Goal: Task Accomplishment & Management: Complete application form

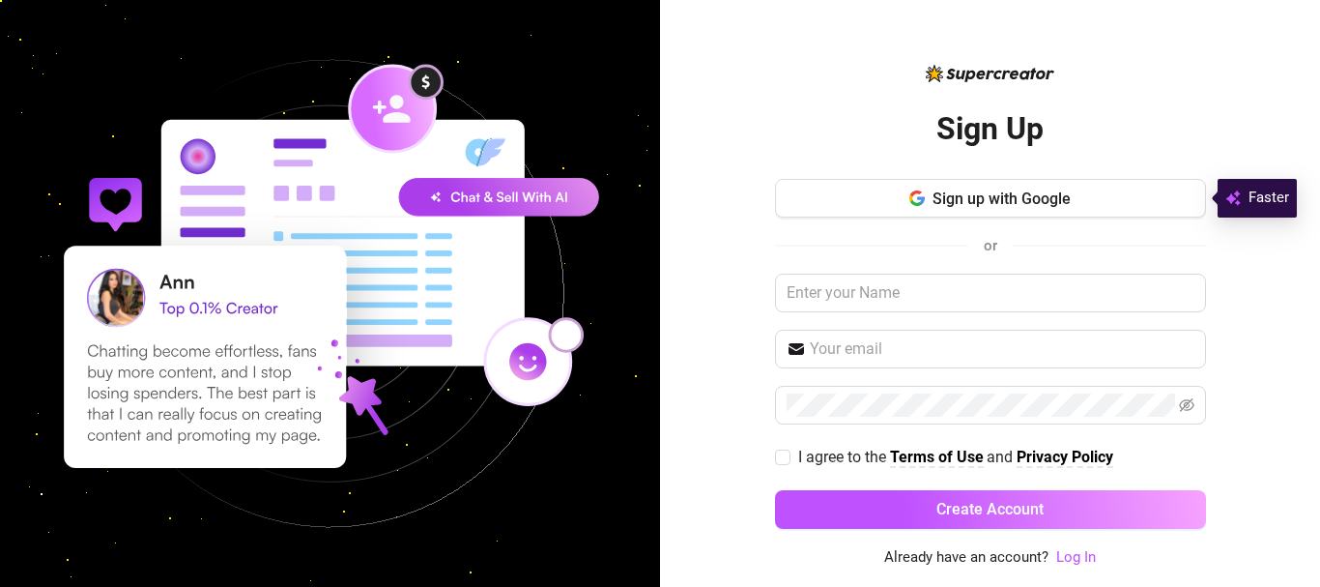
click at [902, 201] on button "Sign up with Google" at bounding box center [990, 198] width 431 height 39
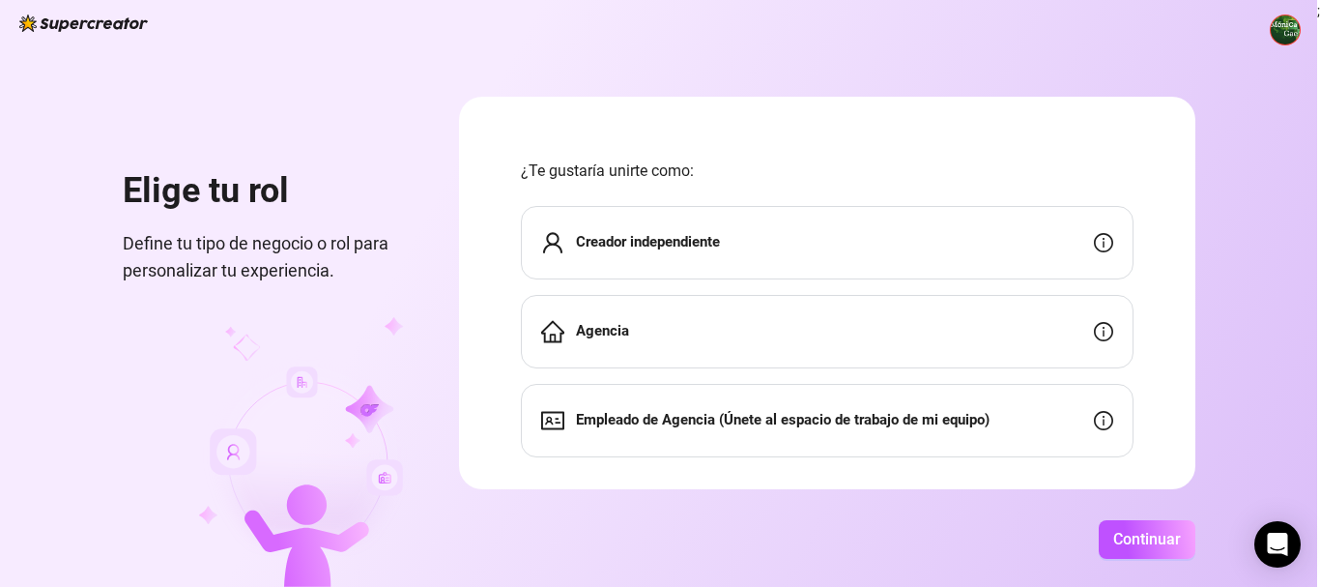
click at [626, 244] on font "Creador independiente" at bounding box center [648, 241] width 144 height 17
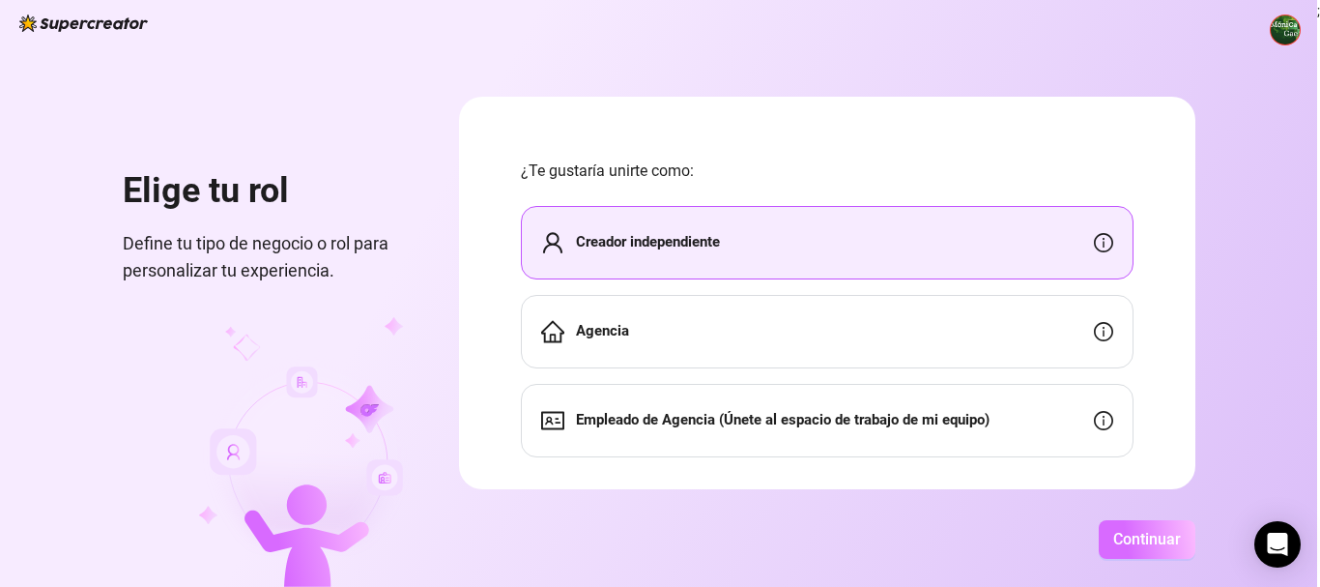
click at [1118, 551] on button "Continuar" at bounding box center [1147, 539] width 97 height 39
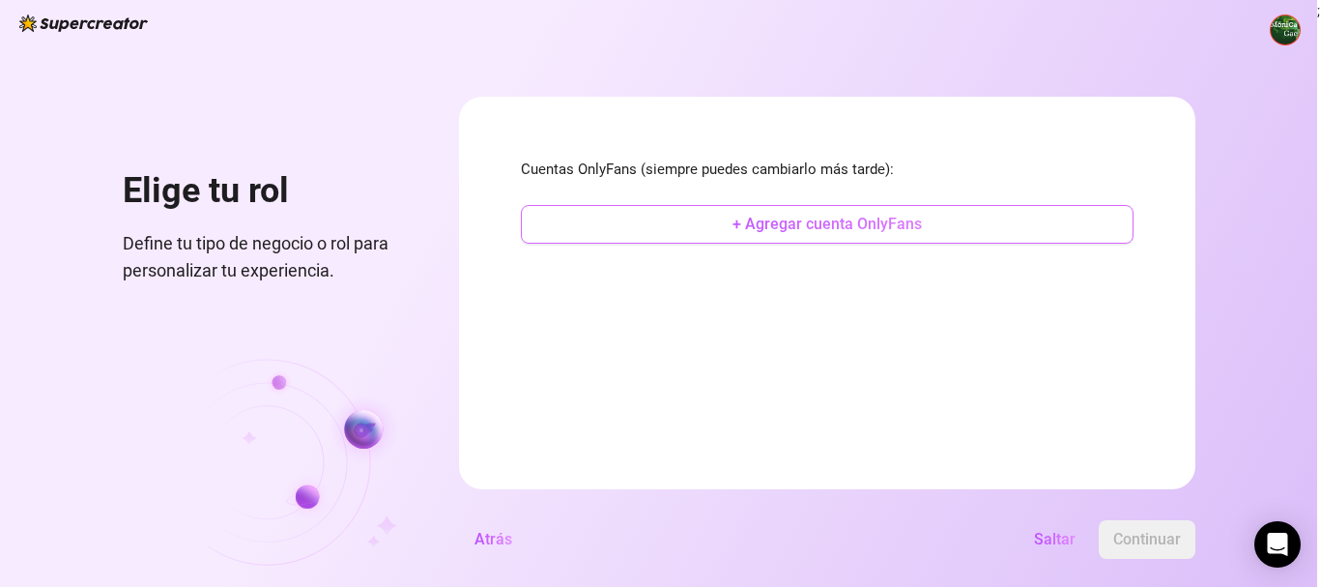
click at [686, 226] on button "+ Agregar cuenta OnlyFans" at bounding box center [827, 224] width 613 height 39
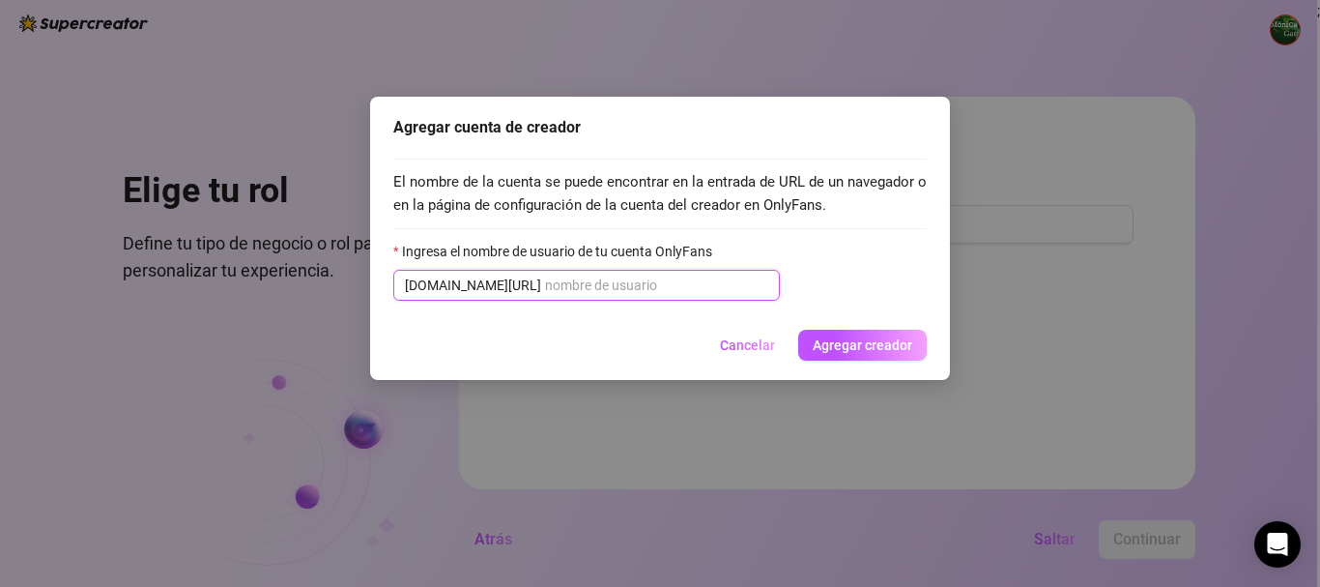
paste input "@violetgoddessxx"
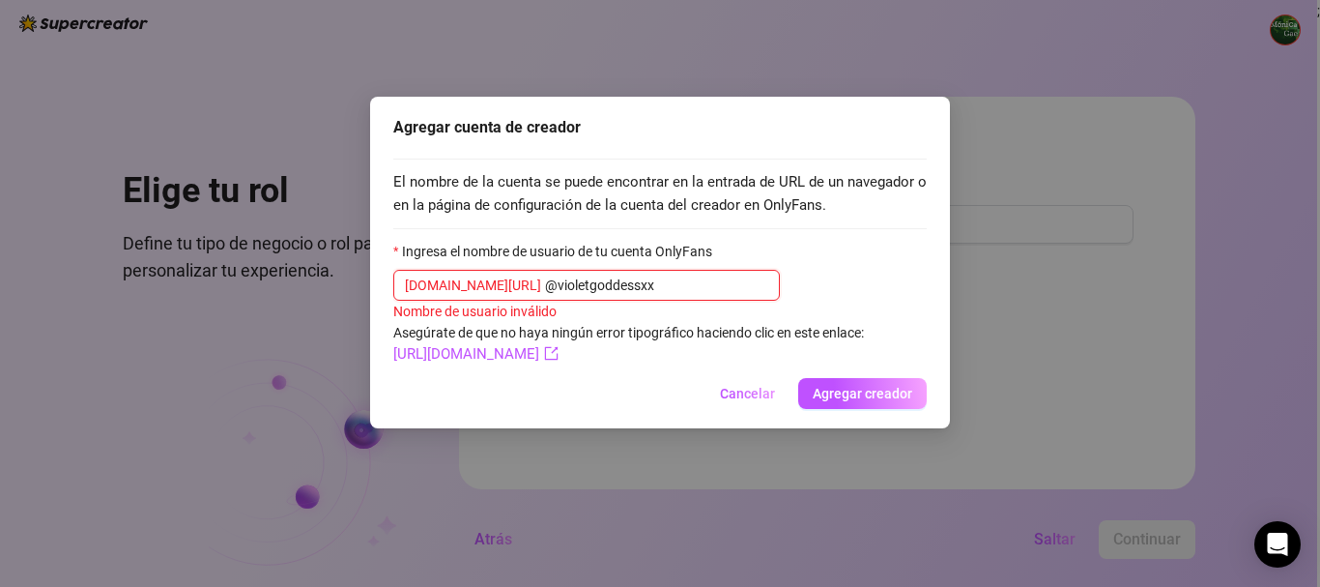
click at [545, 283] on input "@violetgoddessxx" at bounding box center [656, 284] width 223 height 21
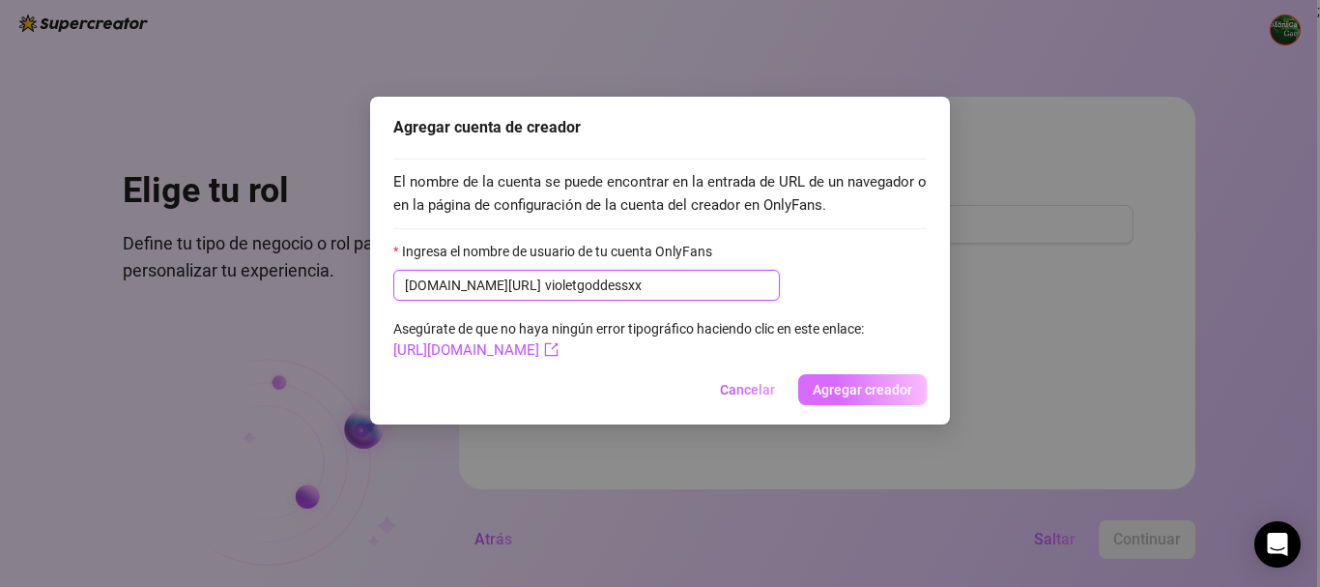
type input "violetgoddessxx"
click at [827, 388] on font "Agregar creador" at bounding box center [863, 389] width 100 height 15
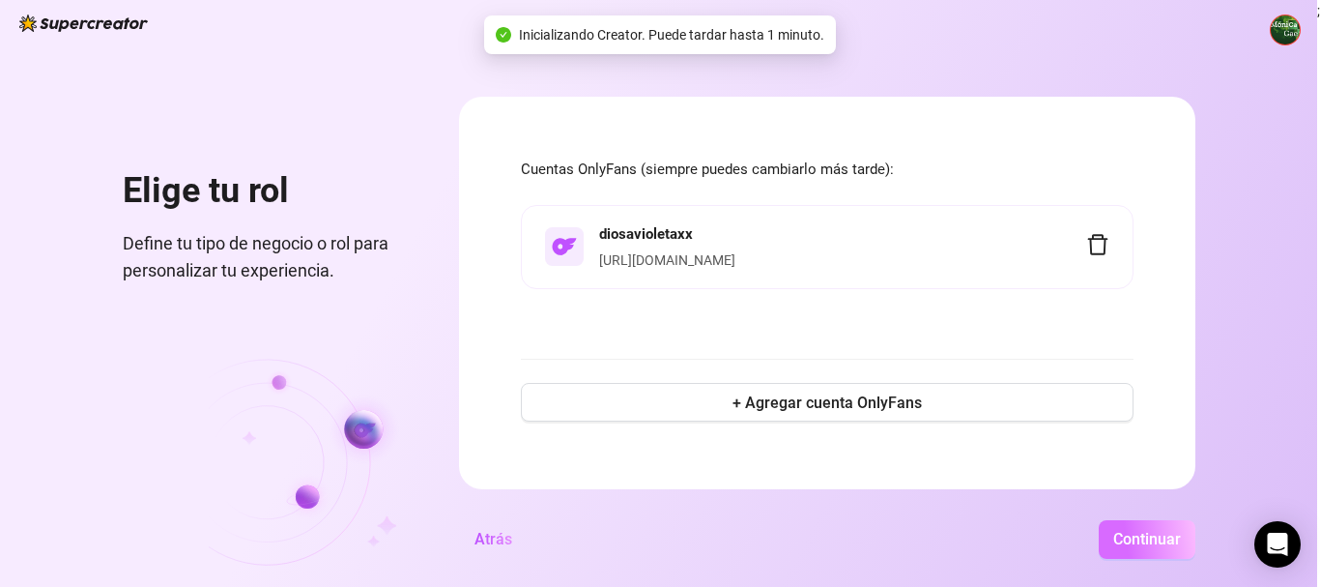
click at [1174, 544] on font "Continuar" at bounding box center [1147, 539] width 68 height 18
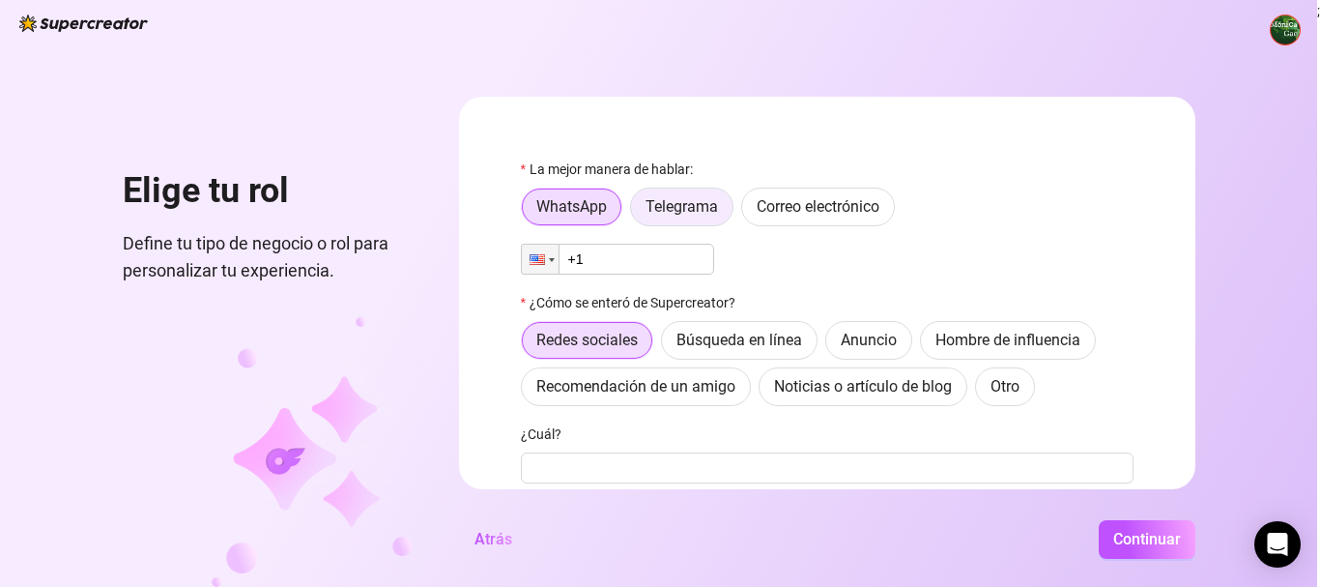
click at [666, 199] on font "Telegrama" at bounding box center [681, 206] width 72 height 18
click at [636, 212] on input "Telegrama" at bounding box center [636, 212] width 0 height 0
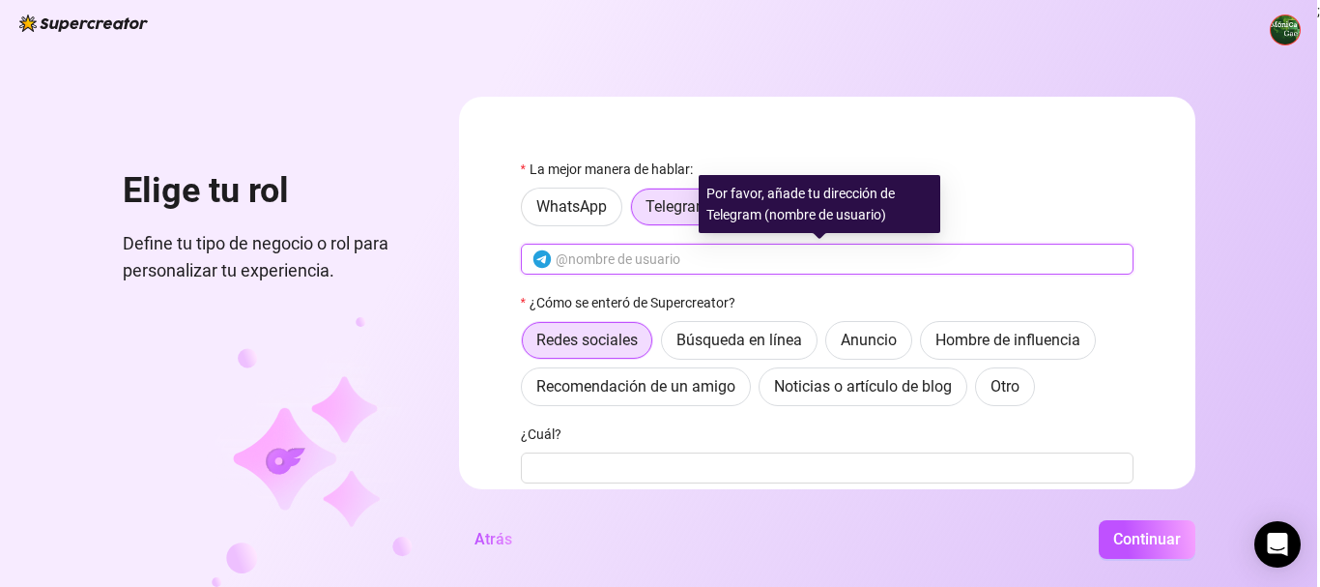
click at [571, 257] on input "text" at bounding box center [839, 258] width 566 height 21
paste input "@MoveInSilence22"
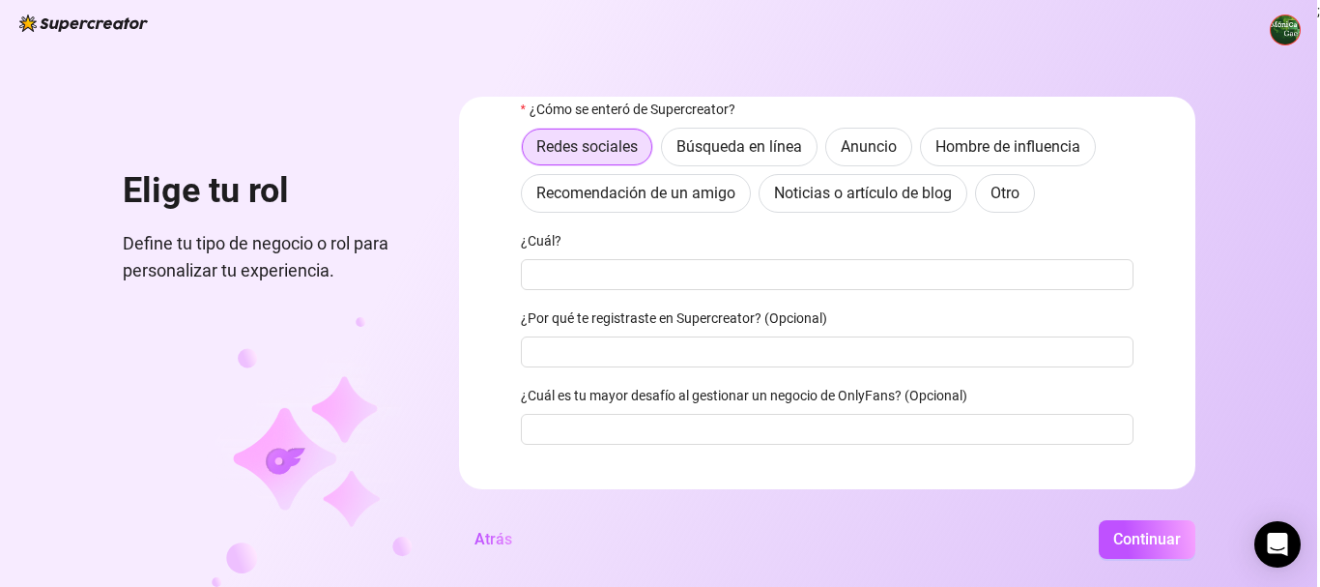
scroll to position [97, 0]
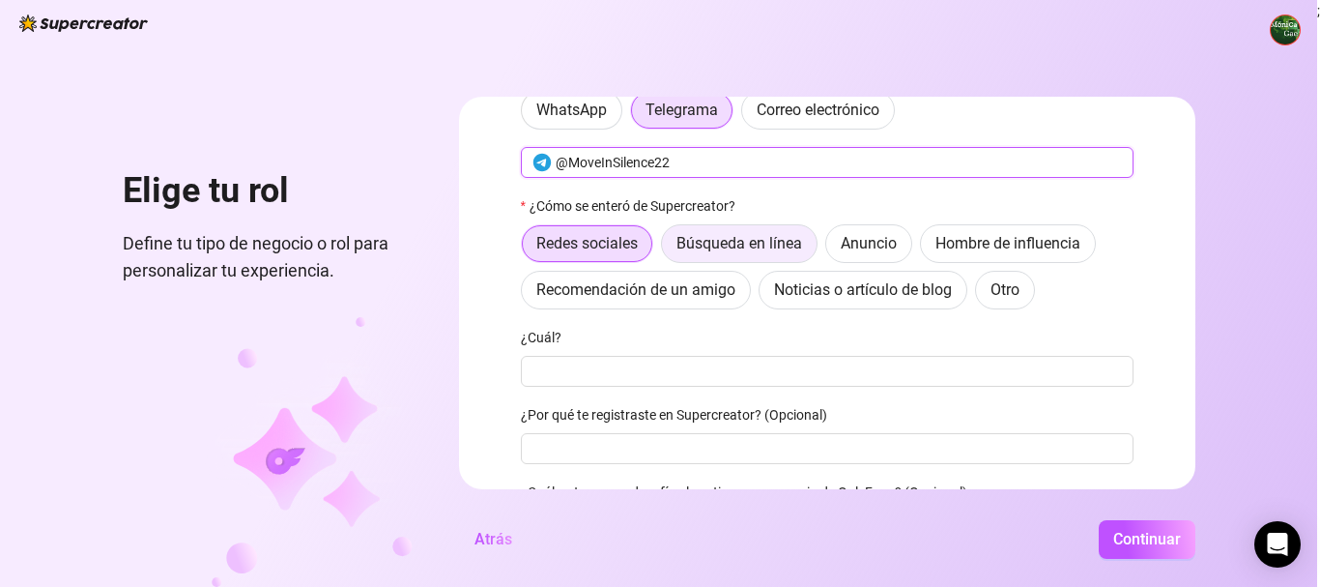
type input "@MoveInSilence22"
click at [738, 245] on font "Búsqueda en línea" at bounding box center [739, 243] width 126 height 18
click at [667, 248] on input "Búsqueda en línea" at bounding box center [667, 248] width 0 height 0
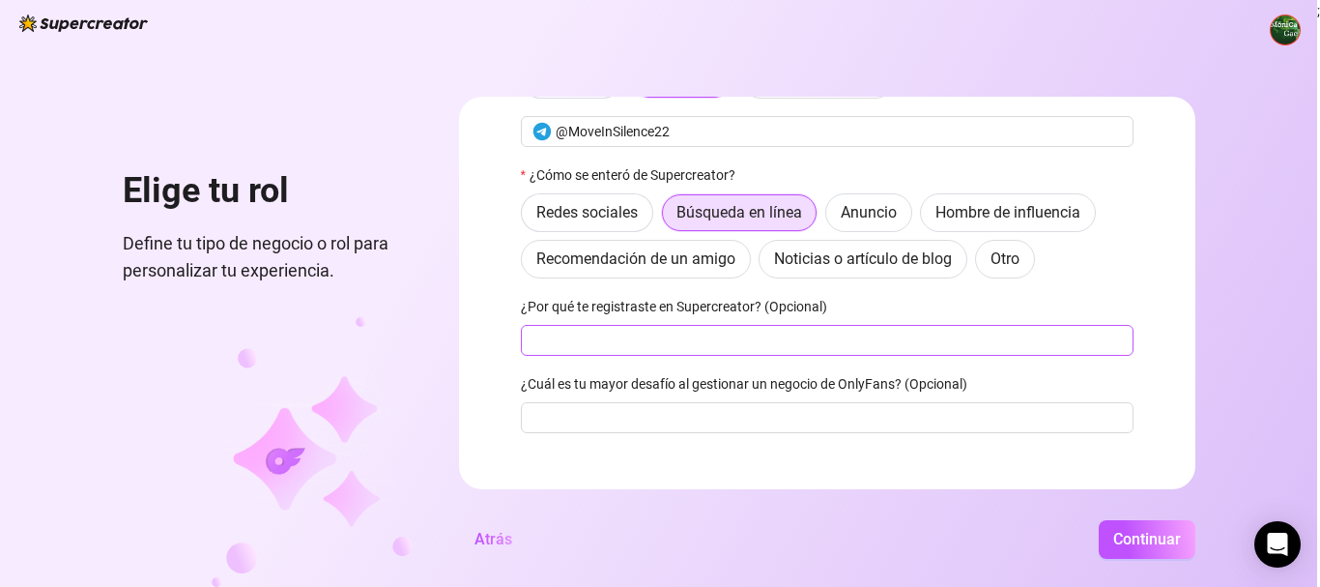
scroll to position [153, 0]
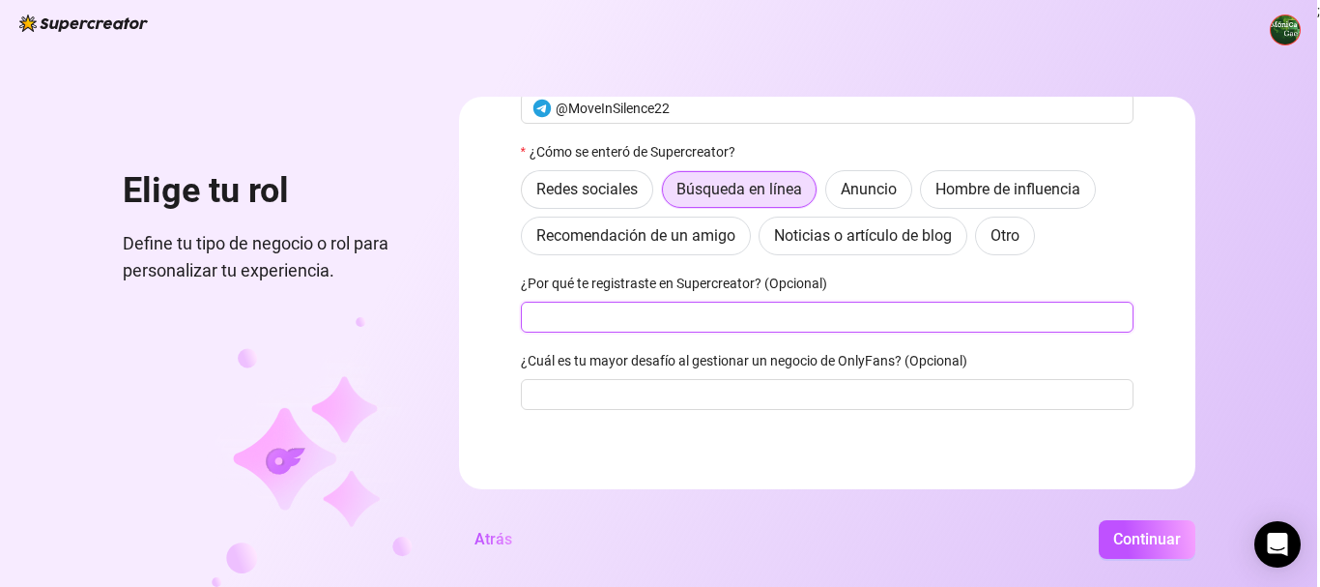
click at [686, 322] on input "¿Por qué te registraste en Supercreator? (Opcional)" at bounding box center [827, 316] width 613 height 31
drag, startPoint x: 535, startPoint y: 317, endPoint x: 890, endPoint y: 332, distance: 355.0
click at [890, 332] on div "La mejor manera de hablar: WhatsApp Telegrama Correo electrónico @MoveInSilence…" at bounding box center [827, 217] width 613 height 419
type input "Q"
paste input "I want to schedule my mass messages on OnlyFans."
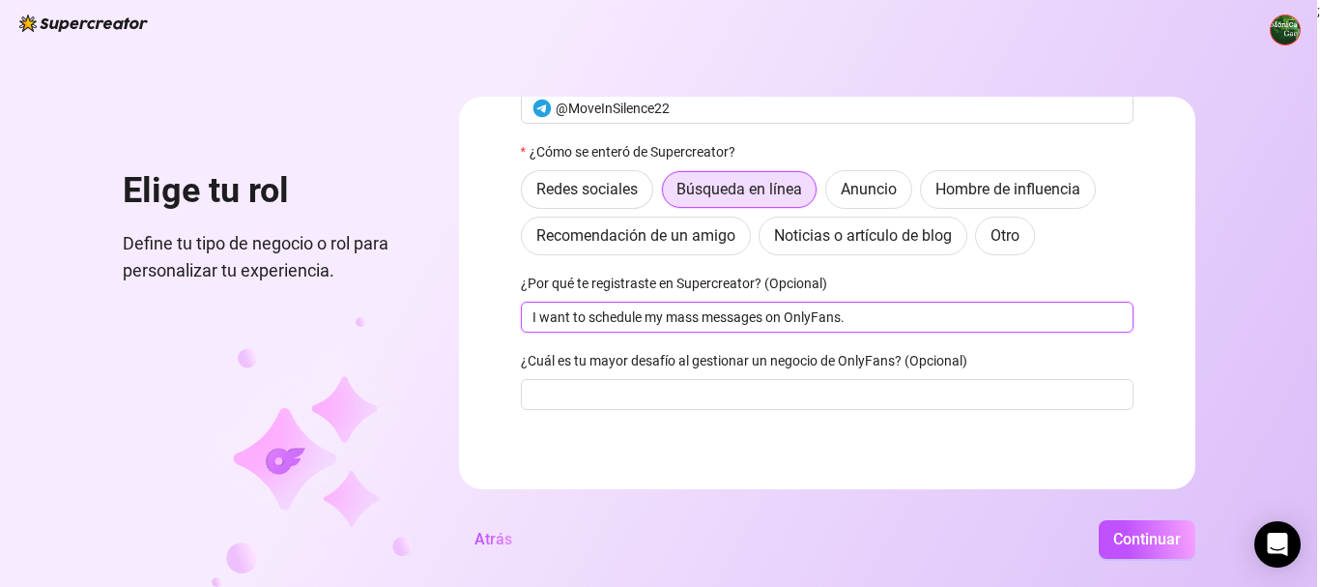
click at [866, 322] on input "I want to schedule my mass messages on OnlyFans." at bounding box center [827, 316] width 613 height 31
type input "I want to schedule my mass messages on OnlyFans"
click at [647, 393] on input "¿Cuál es tu mayor desafío al gestionar un negocio de OnlyFans? (Opcional)" at bounding box center [827, 394] width 613 height 31
paste input "que mis fans [PERSON_NAME] siempre mensajes cuando yo no estoy y personalizarlo"
type input "que mis fans [PERSON_NAME] siempre mensajes cuando yo no estoy y personalizarlo"
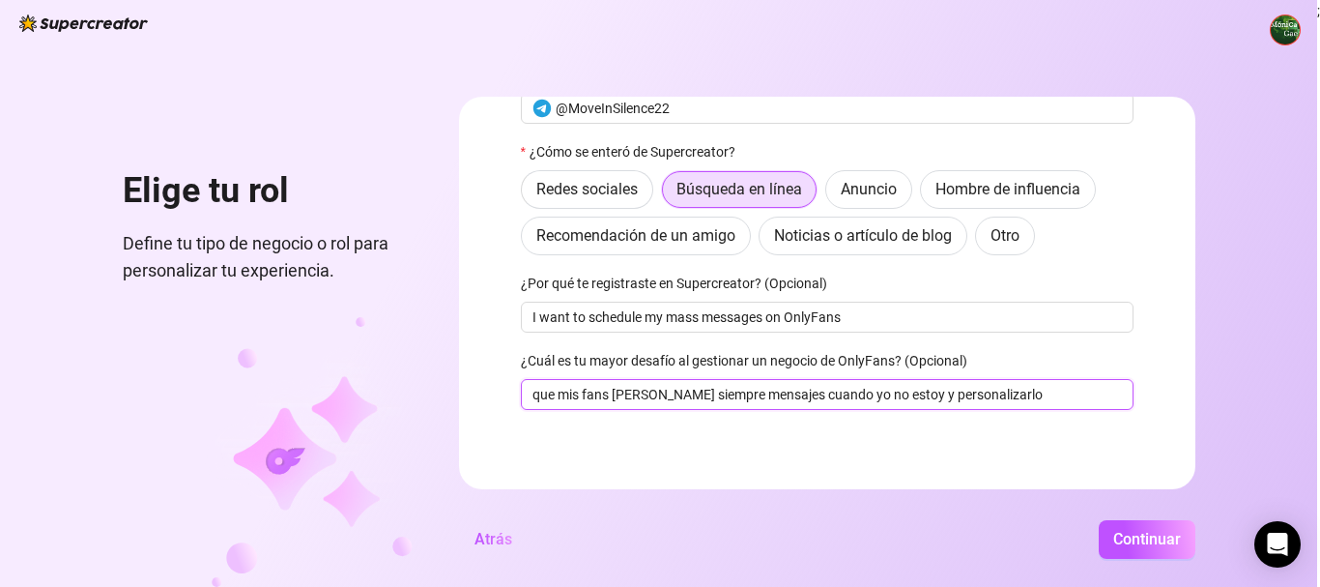
drag, startPoint x: 987, startPoint y: 396, endPoint x: 385, endPoint y: 368, distance: 602.6
click at [385, 368] on div "Elige tu rol Define tu tipo de negocio o rol para personalizar tu experiencia. …" at bounding box center [658, 293] width 1317 height 587
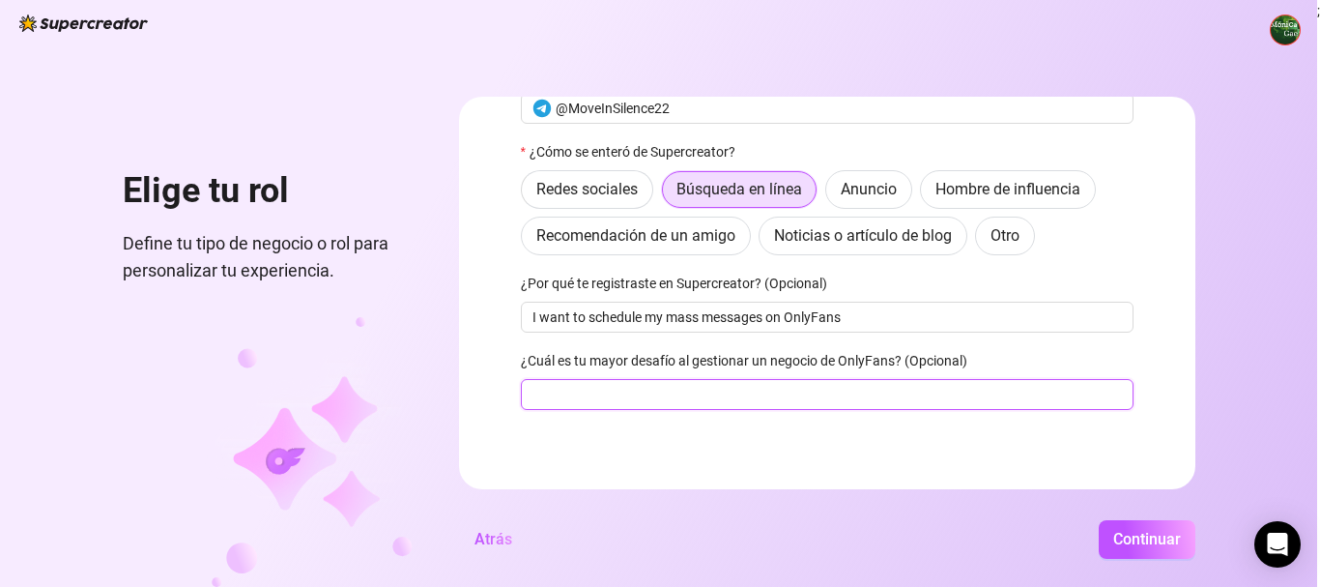
paste input "that my fans always have messages when I'm not there and personalize it"
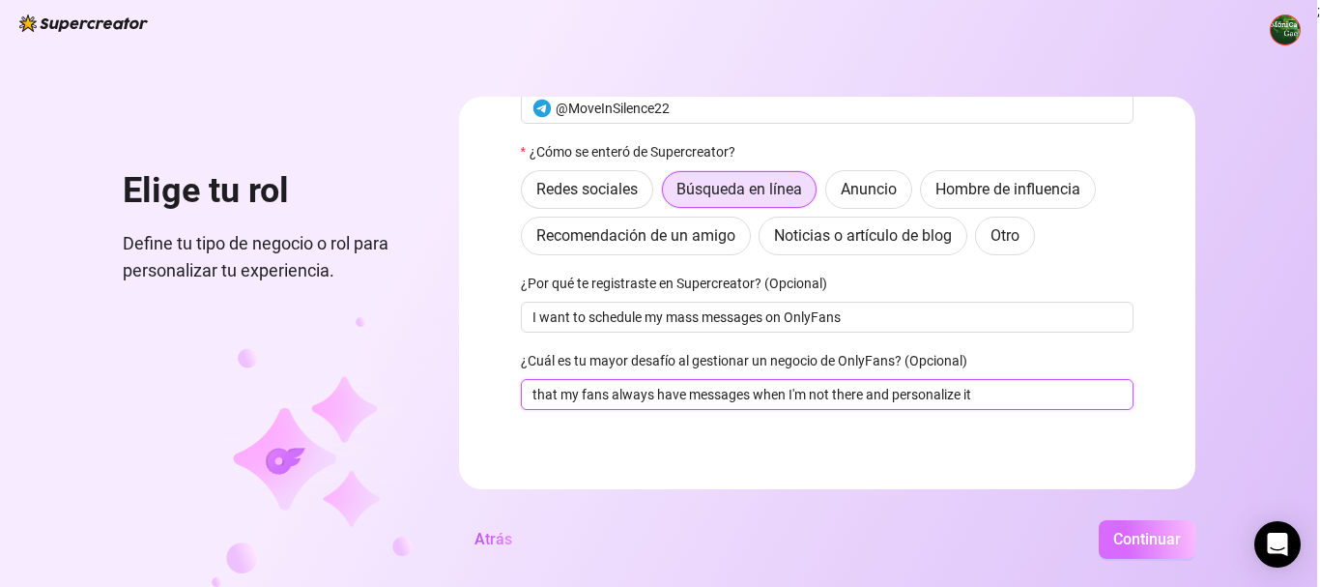
type input "that my fans always have messages when I'm not there and personalize it"
click at [1130, 527] on button "Continuar" at bounding box center [1147, 539] width 97 height 39
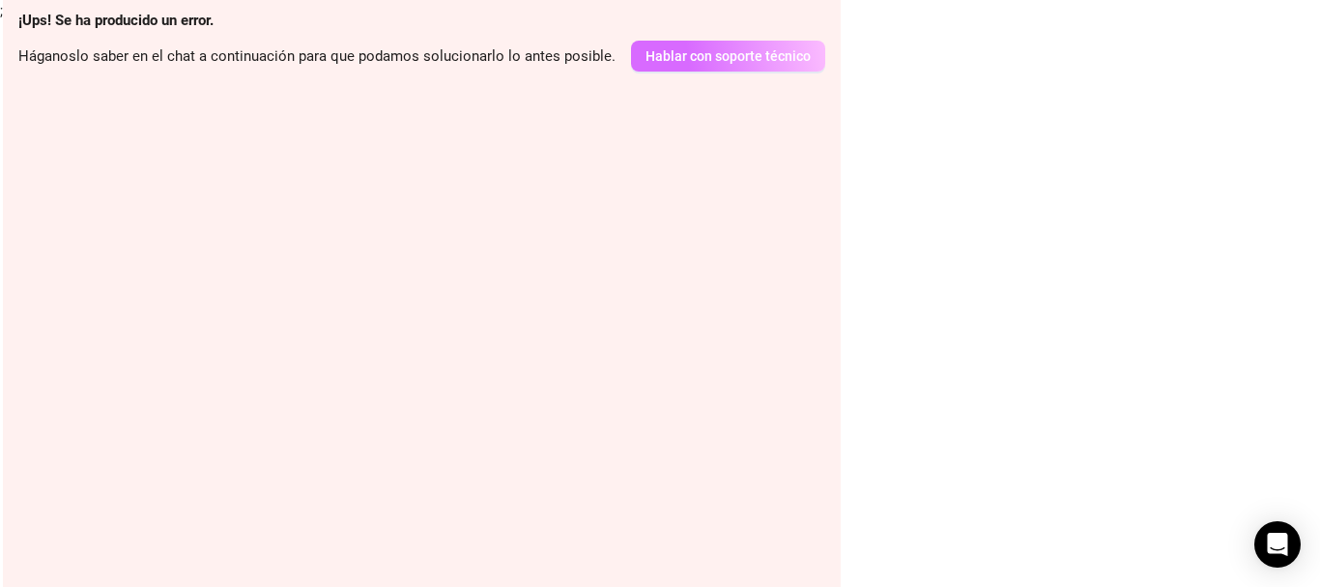
click at [657, 59] on font "Hablar con soporte técnico" at bounding box center [727, 55] width 165 height 15
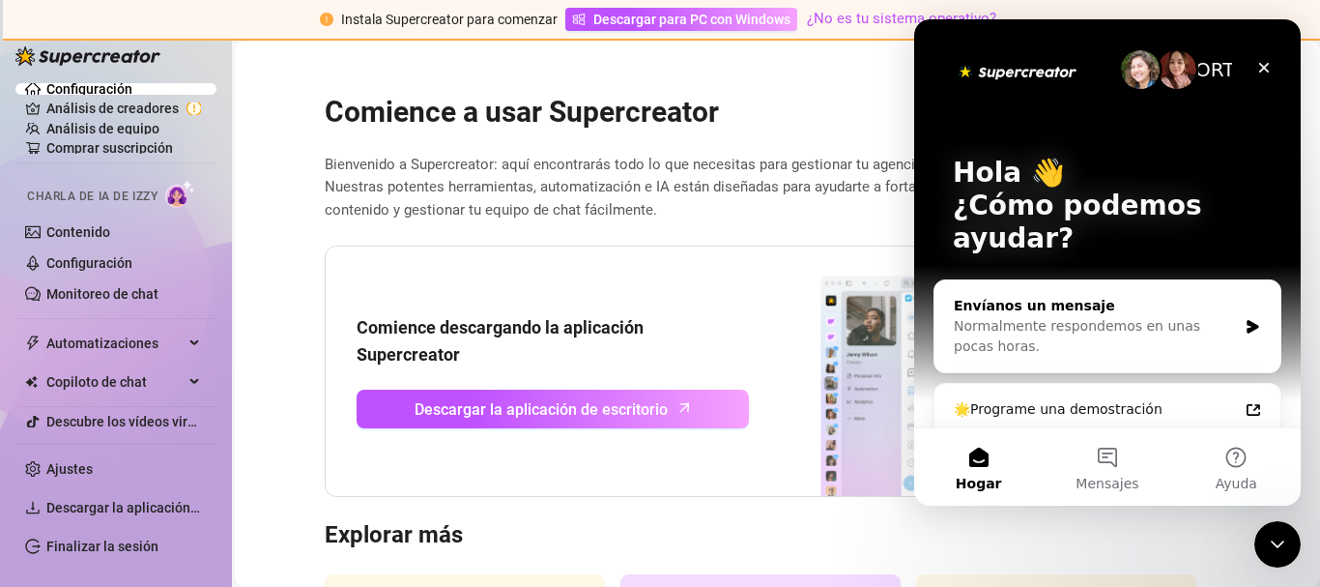
click at [970, 321] on font "Normalmente respondemos en unas pocas horas." at bounding box center [1077, 336] width 246 height 36
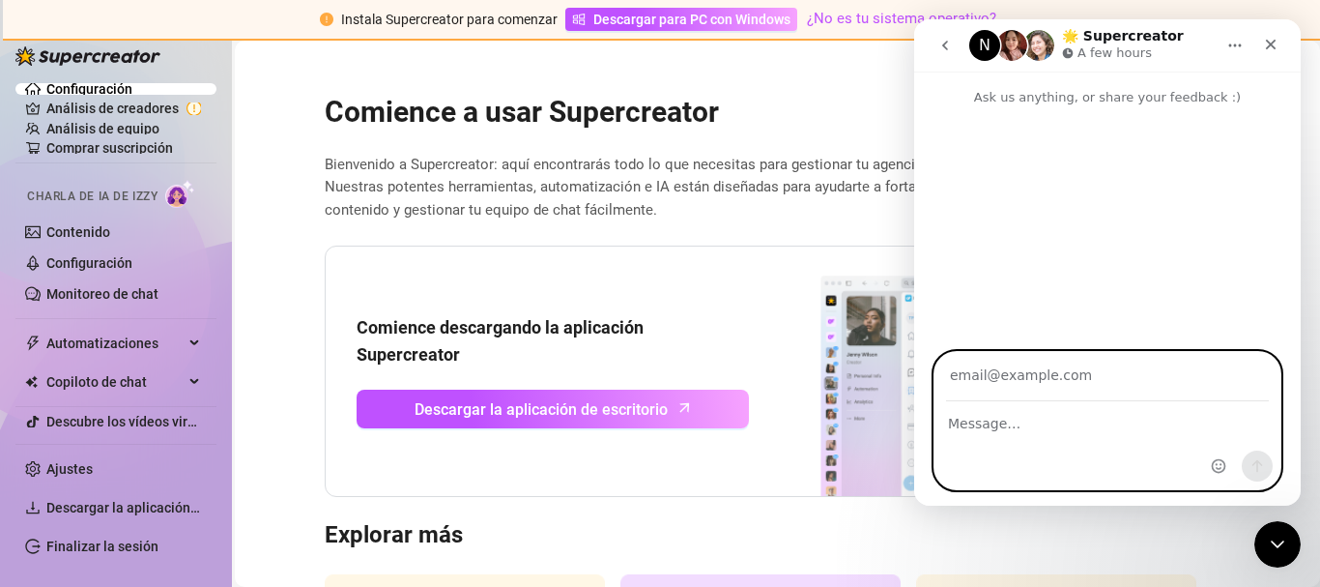
click at [969, 420] on textarea "Message…" at bounding box center [1107, 418] width 346 height 33
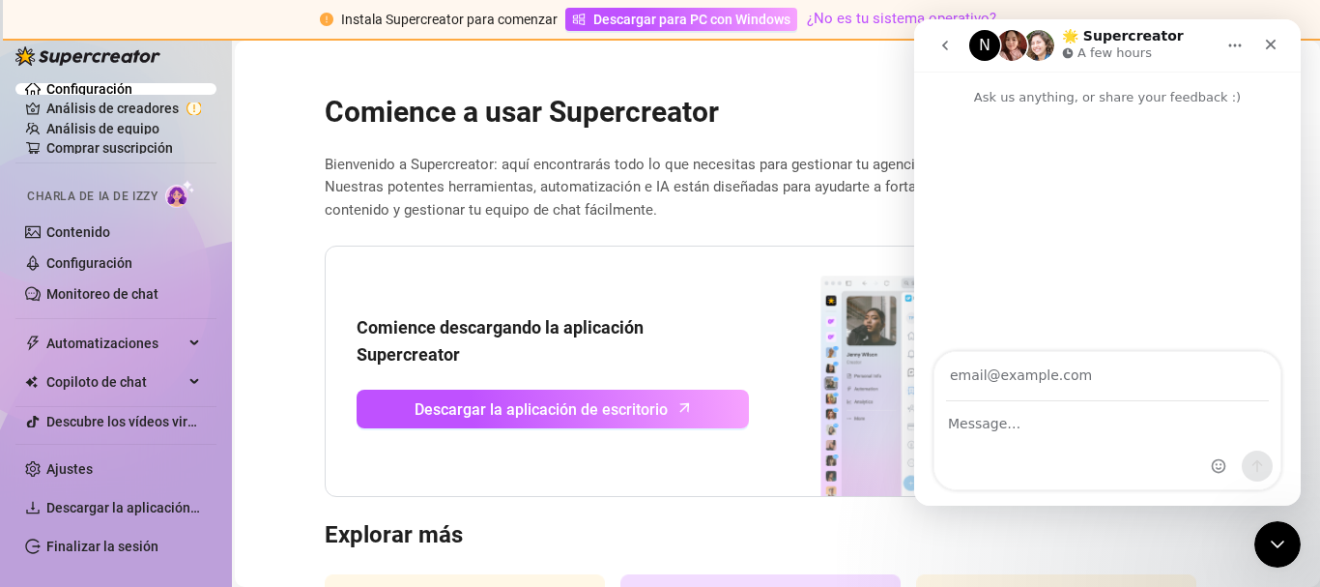
click at [681, 450] on div "Comience descargando la aplicación Supercreator Descargar la aplicación de escr…" at bounding box center [778, 371] width 906 height 252
click at [1275, 44] on icon "Close" at bounding box center [1270, 44] width 15 height 15
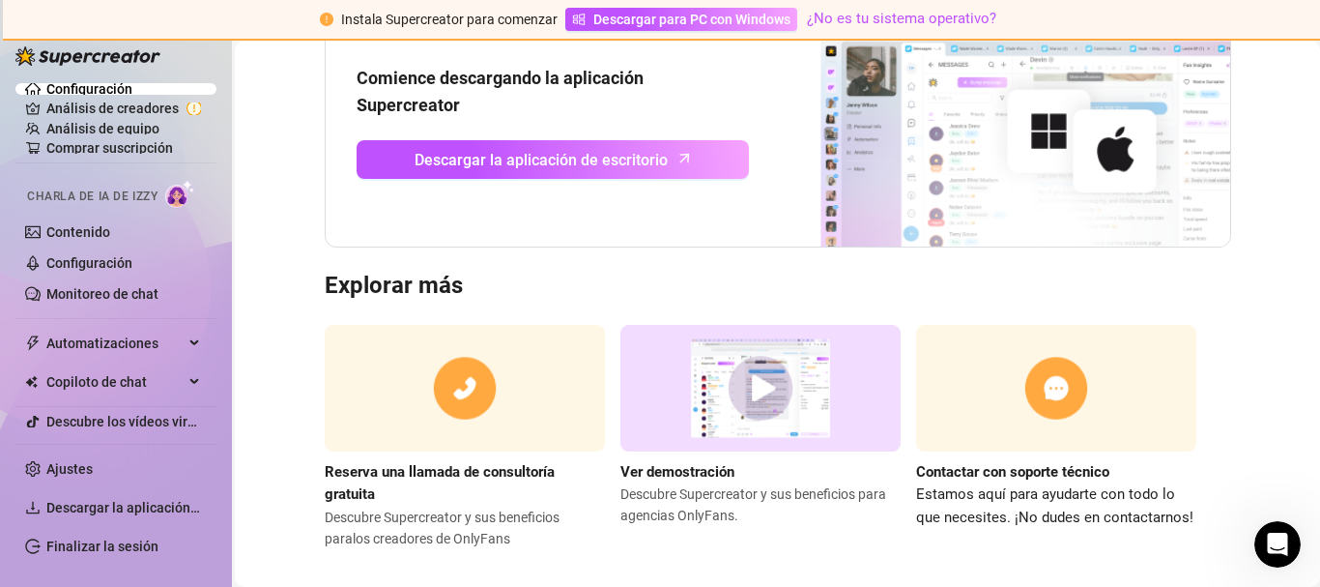
scroll to position [270, 0]
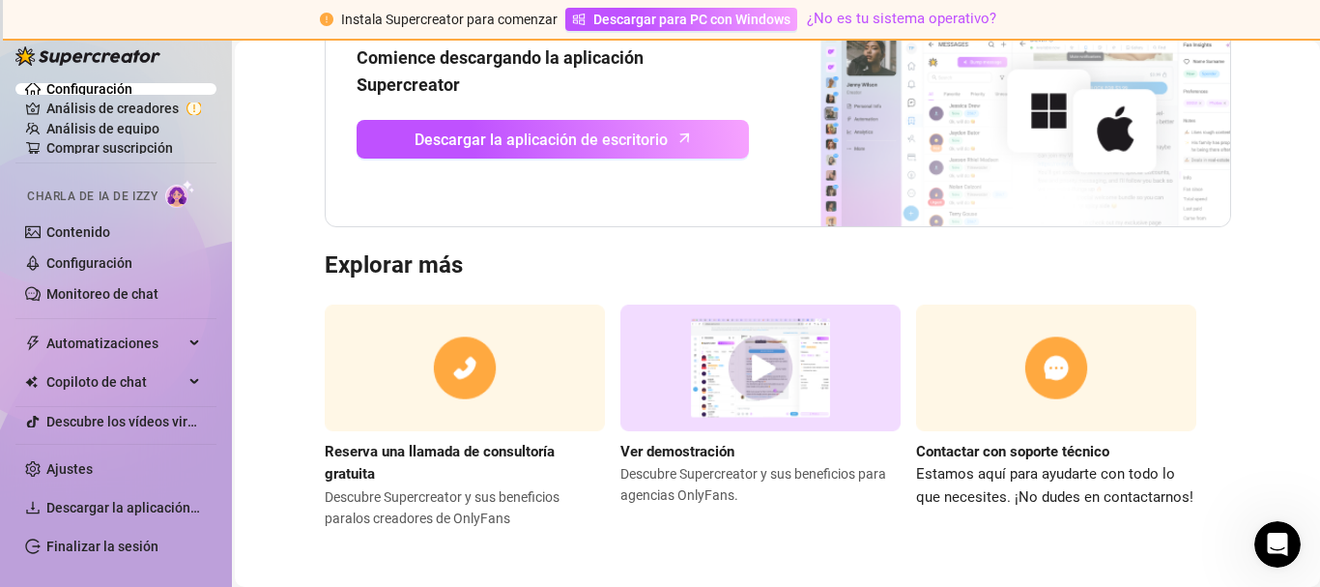
click at [760, 353] on img at bounding box center [760, 367] width 280 height 127
click at [75, 86] on link "Configuración" at bounding box center [89, 88] width 86 height 15
click at [77, 102] on link "Análisis de creadores" at bounding box center [123, 108] width 155 height 31
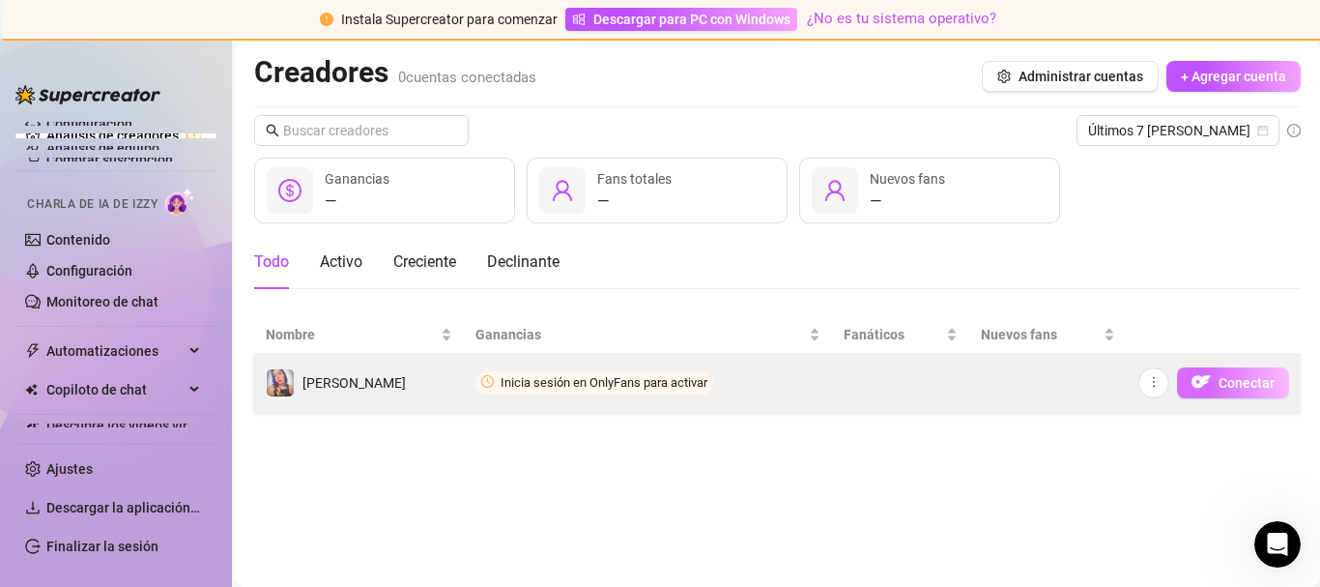
click at [1218, 381] on button "Conectar" at bounding box center [1233, 382] width 112 height 31
click at [1221, 376] on font "Conectar" at bounding box center [1246, 382] width 56 height 15
click at [1220, 376] on font "Conectar" at bounding box center [1246, 382] width 56 height 15
click at [493, 380] on icon "círculo del reloj" at bounding box center [487, 381] width 13 height 13
click at [1210, 379] on img "button" at bounding box center [1200, 381] width 19 height 19
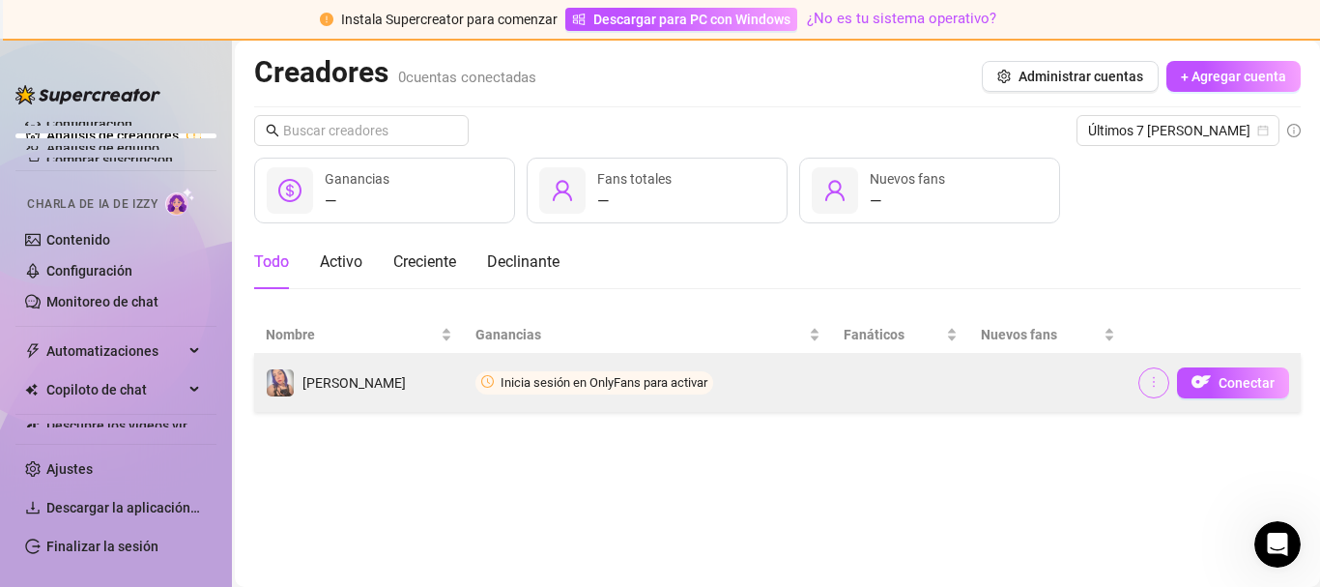
click at [1148, 382] on icon "más" at bounding box center [1154, 382] width 14 height 14
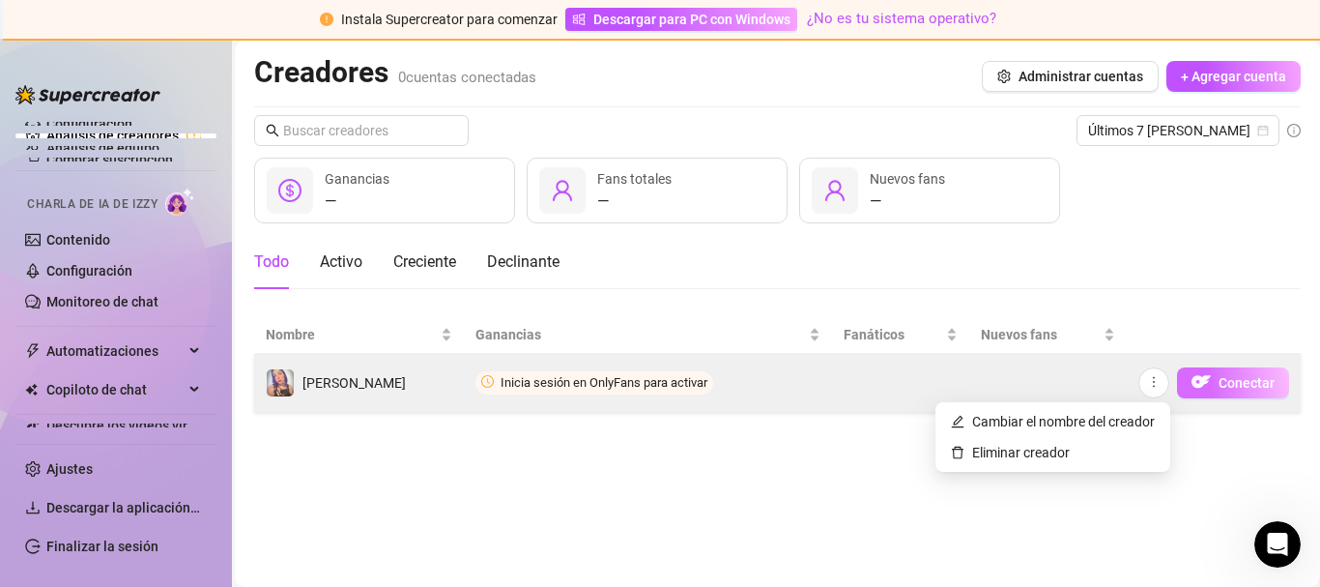
click at [1211, 367] on button "Conectar" at bounding box center [1233, 382] width 112 height 31
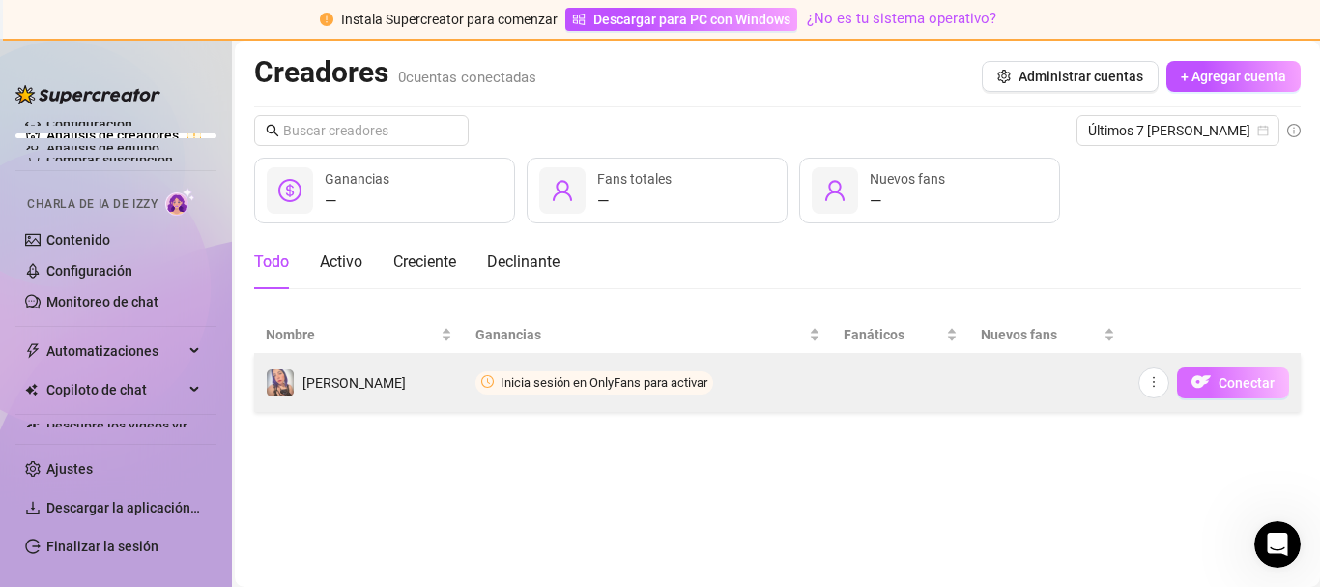
click at [1207, 382] on img "button" at bounding box center [1200, 381] width 19 height 19
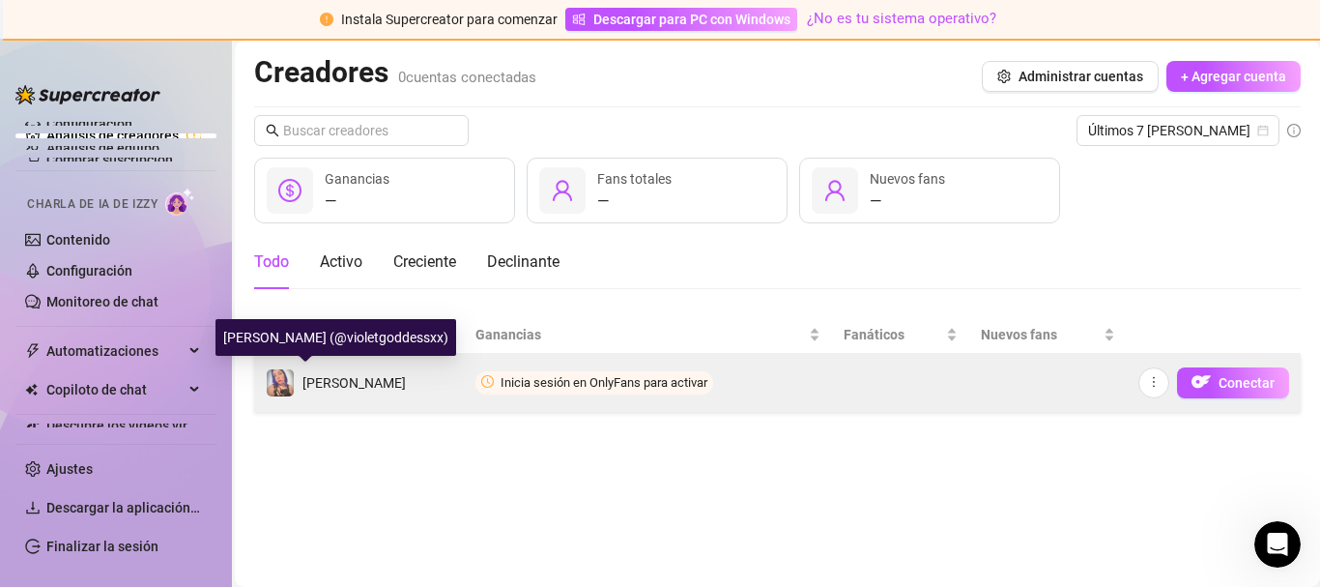
click at [306, 384] on font "[PERSON_NAME]" at bounding box center [353, 382] width 103 height 15
click at [274, 382] on img at bounding box center [280, 382] width 27 height 27
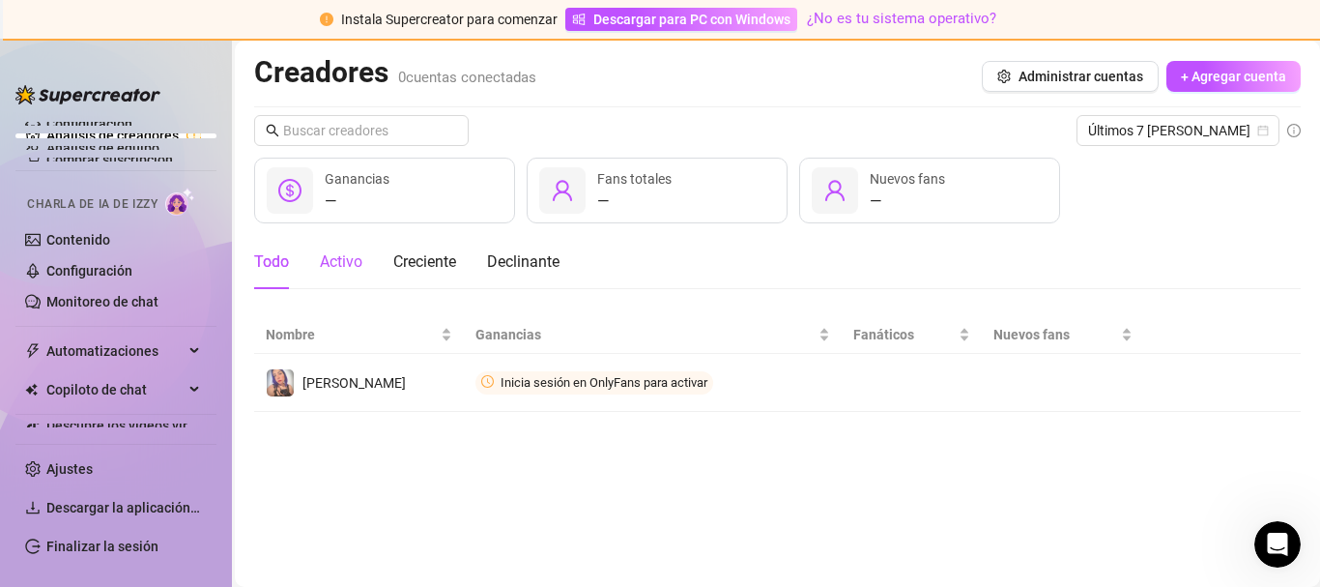
click at [335, 271] on div "Activo" at bounding box center [341, 261] width 43 height 23
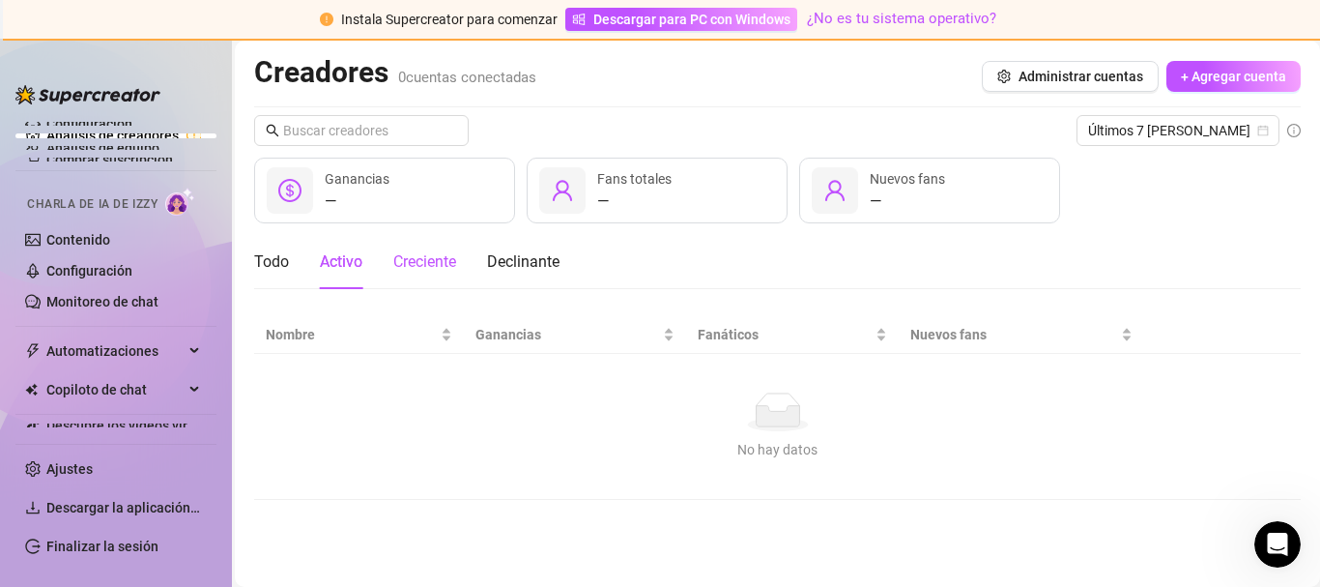
click at [424, 263] on font "Creciente" at bounding box center [424, 261] width 63 height 18
click at [282, 263] on font "Todo" at bounding box center [271, 261] width 35 height 18
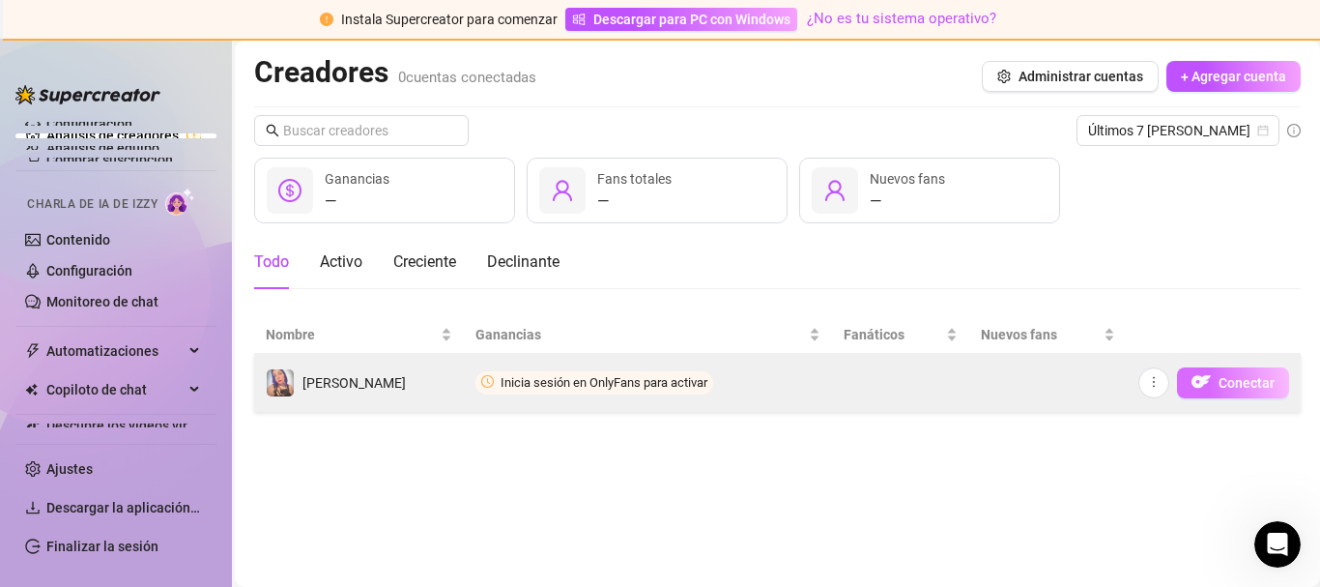
click at [1208, 387] on img "button" at bounding box center [1200, 381] width 19 height 19
click at [1153, 383] on icon "más" at bounding box center [1154, 382] width 14 height 14
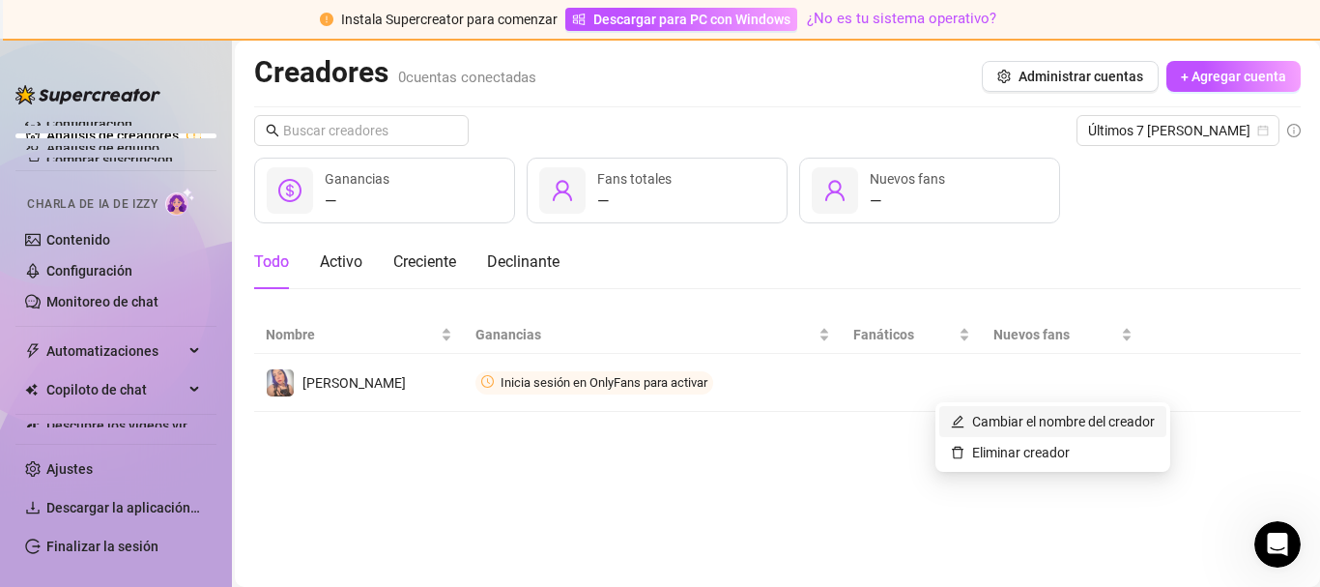
click at [1030, 424] on link "Cambiar el nombre del creador" at bounding box center [1053, 421] width 204 height 15
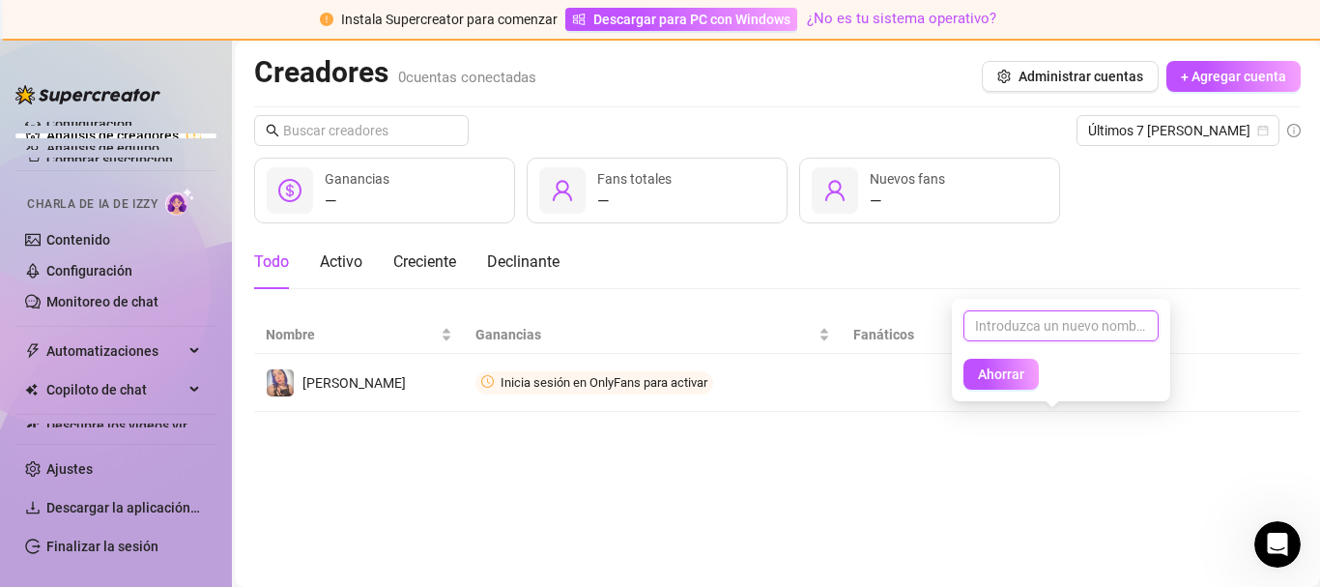
click at [1006, 327] on input "text" at bounding box center [1060, 325] width 195 height 31
paste input "that my fans always have messages when I'm not there and personalize it"
type input "t"
paste input "@violetgoddessxx"
type input "@violetgoddessxx"
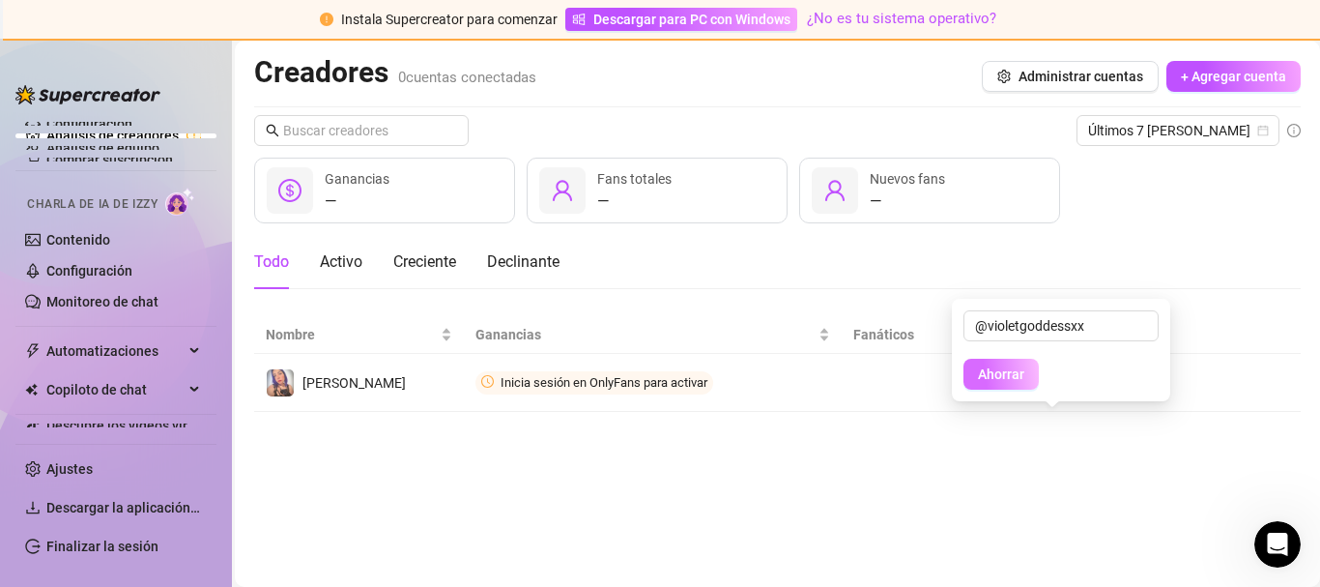
click at [993, 381] on font "Ahorrar" at bounding box center [1001, 373] width 46 height 15
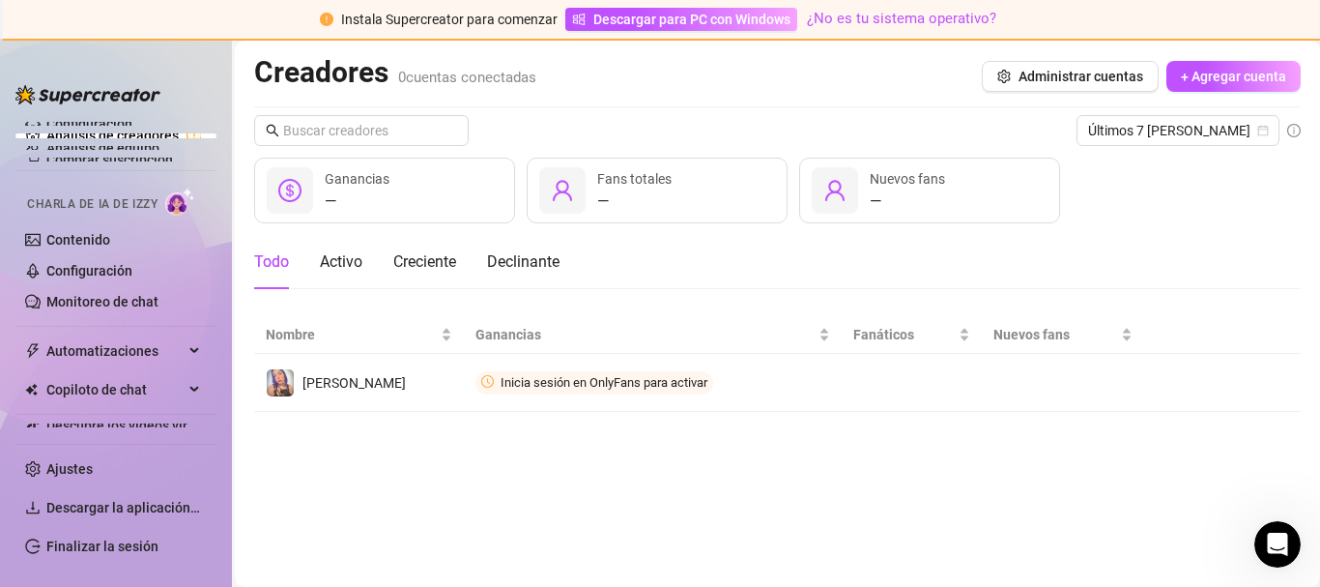
click at [997, 377] on td at bounding box center [1063, 383] width 162 height 58
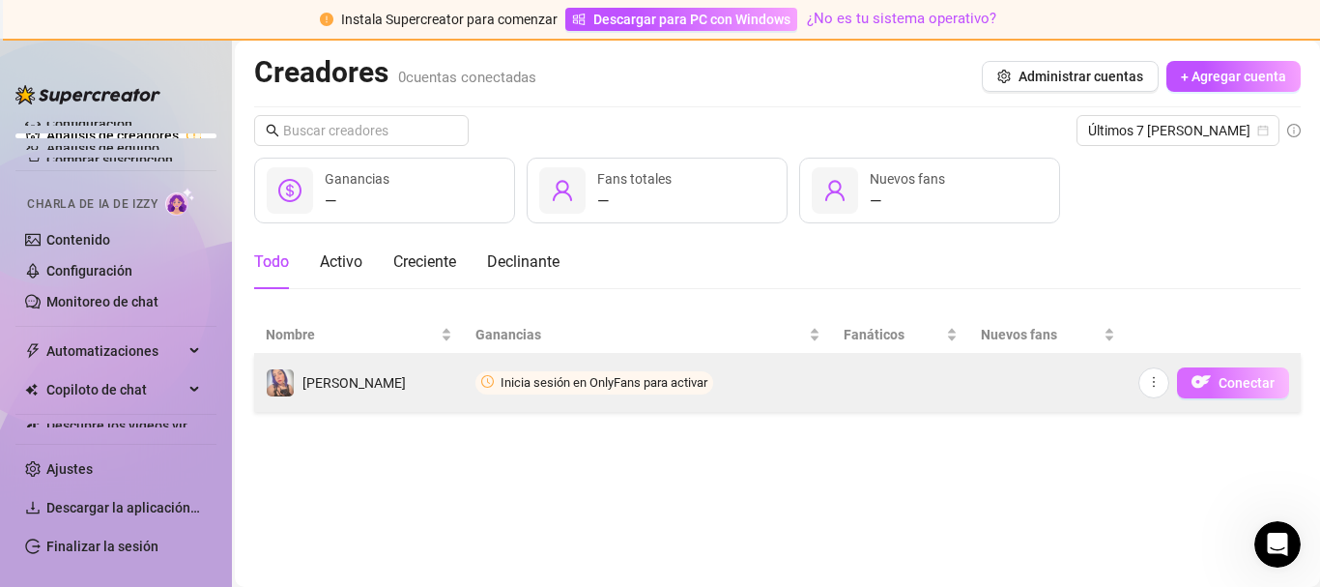
click at [1211, 383] on img "button" at bounding box center [1200, 381] width 19 height 19
click at [1162, 383] on button "button" at bounding box center [1153, 382] width 31 height 31
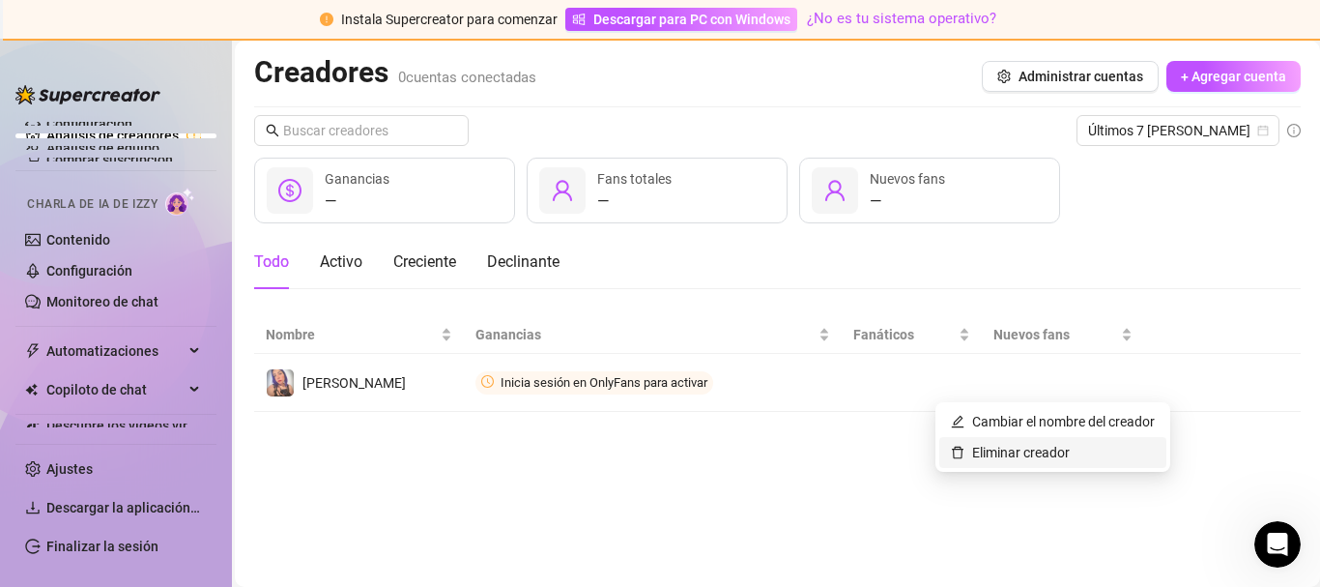
click at [1023, 450] on link "Eliminar creador" at bounding box center [1010, 451] width 119 height 15
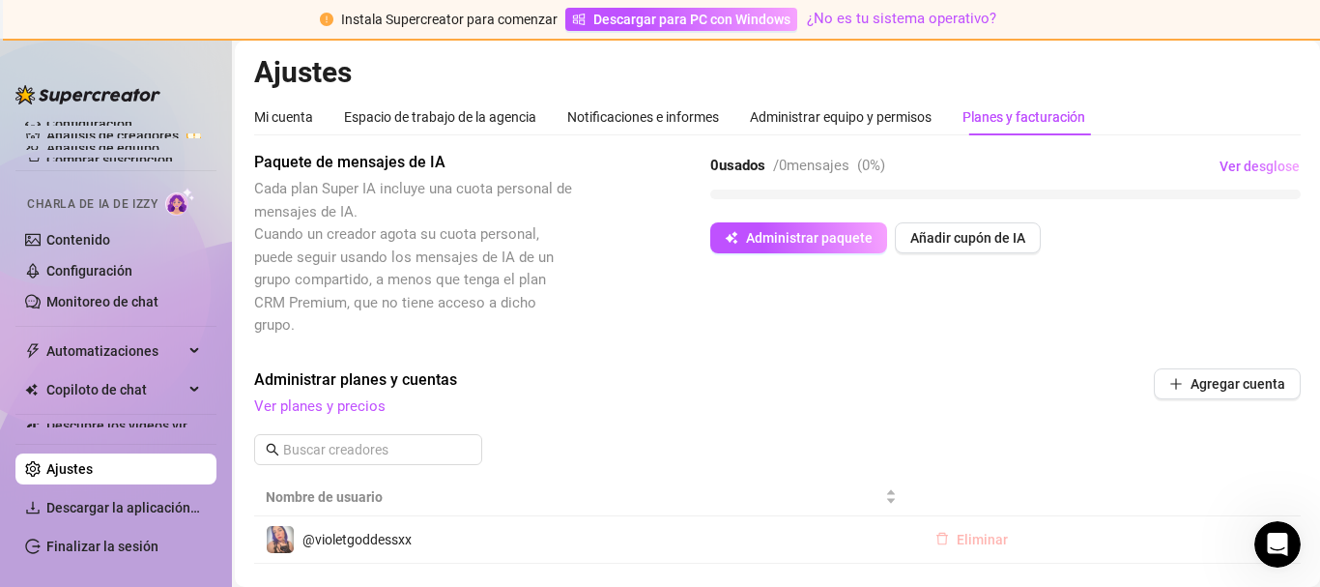
click at [963, 531] on font "Eliminar" at bounding box center [982, 538] width 51 height 15
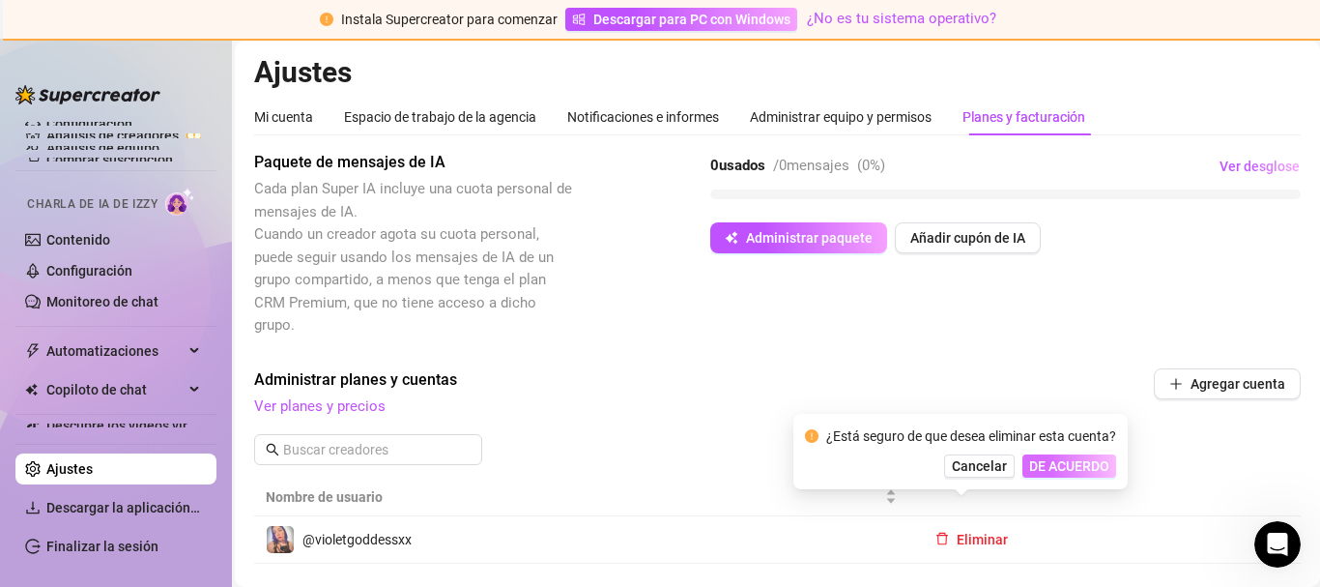
click at [1060, 468] on font "DE ACUERDO" at bounding box center [1069, 465] width 80 height 15
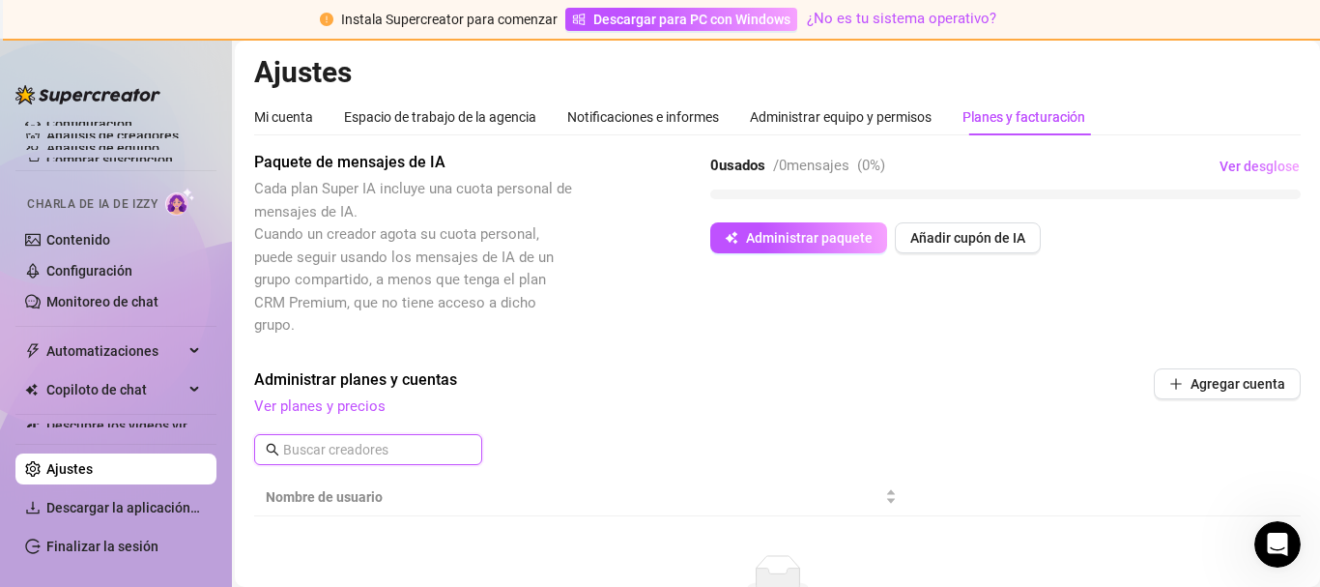
paste input "@violetgoddessxx"
type input "@violetgoddessxx"
click at [1225, 376] on font "Agregar cuenta" at bounding box center [1237, 383] width 95 height 15
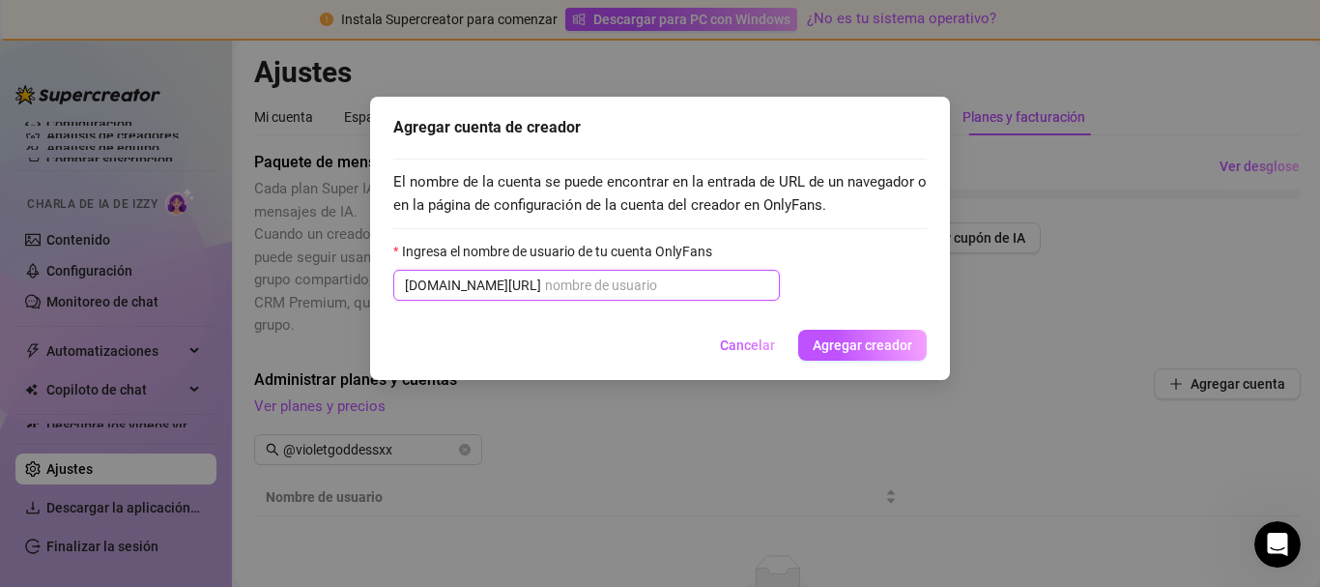
paste input "@violetgoddessxx"
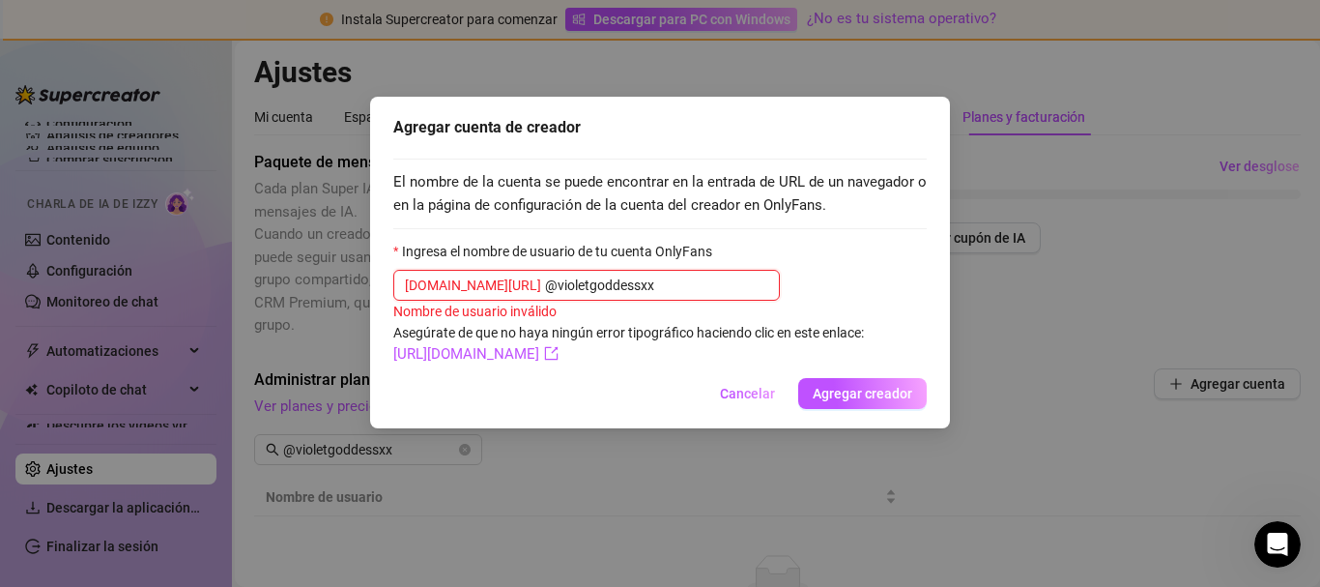
click at [545, 282] on input "@violetgoddessxx" at bounding box center [656, 284] width 223 height 21
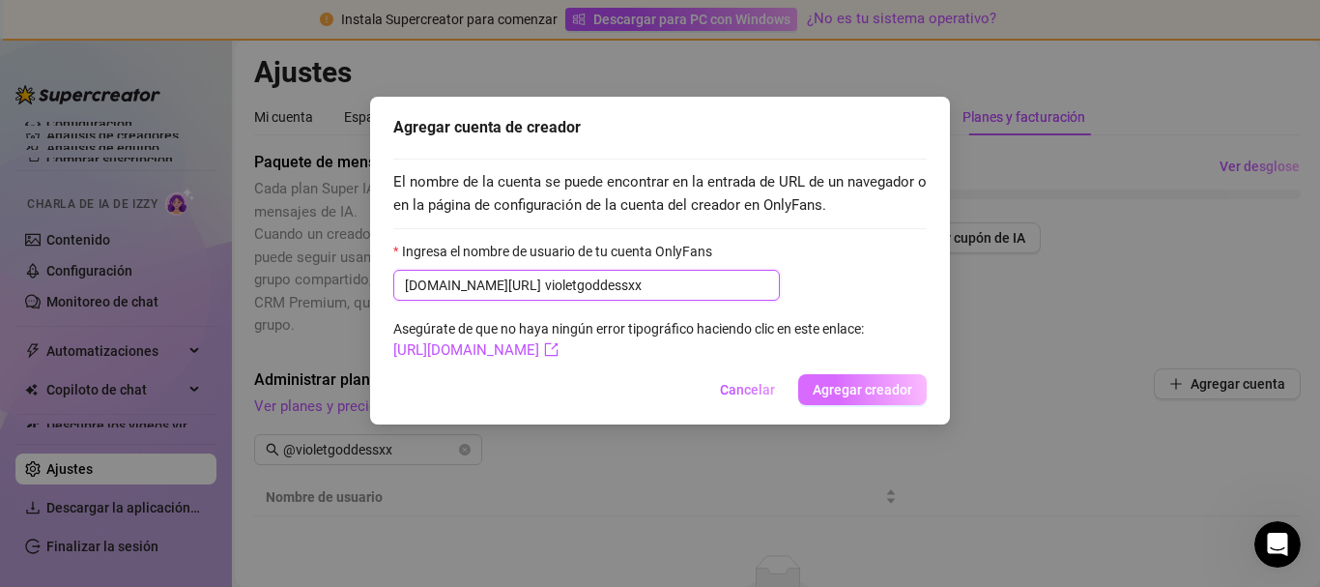
type input "violetgoddessxx"
click at [888, 389] on font "Agregar creador" at bounding box center [863, 389] width 100 height 15
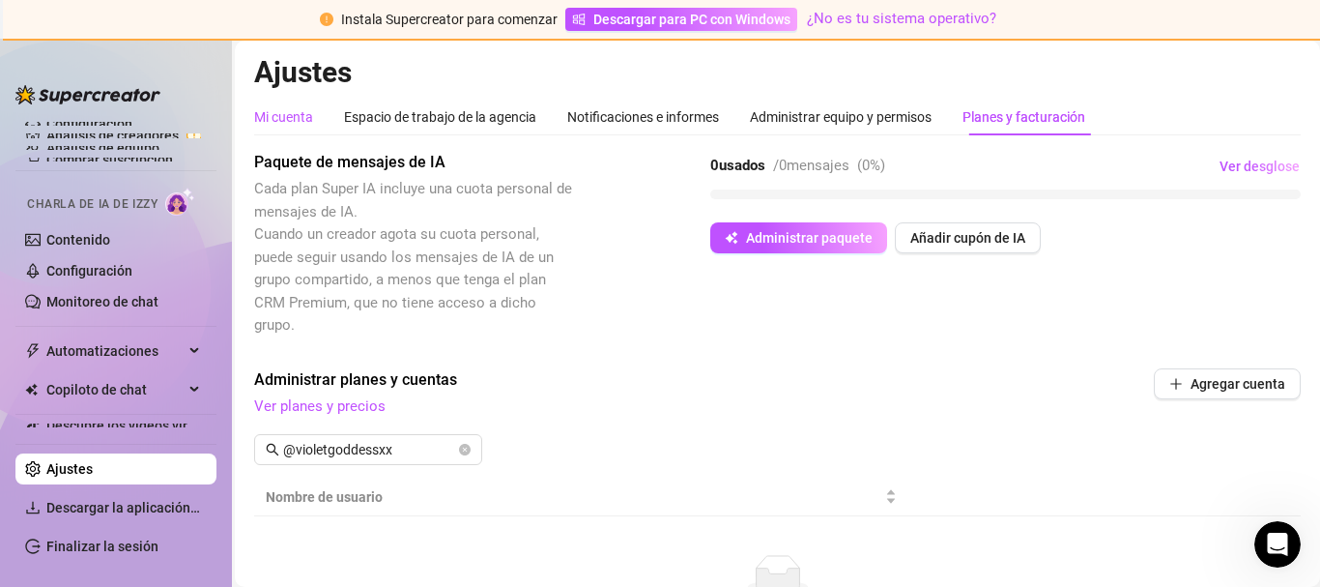
click at [272, 106] on div "Mi cuenta" at bounding box center [283, 116] width 59 height 21
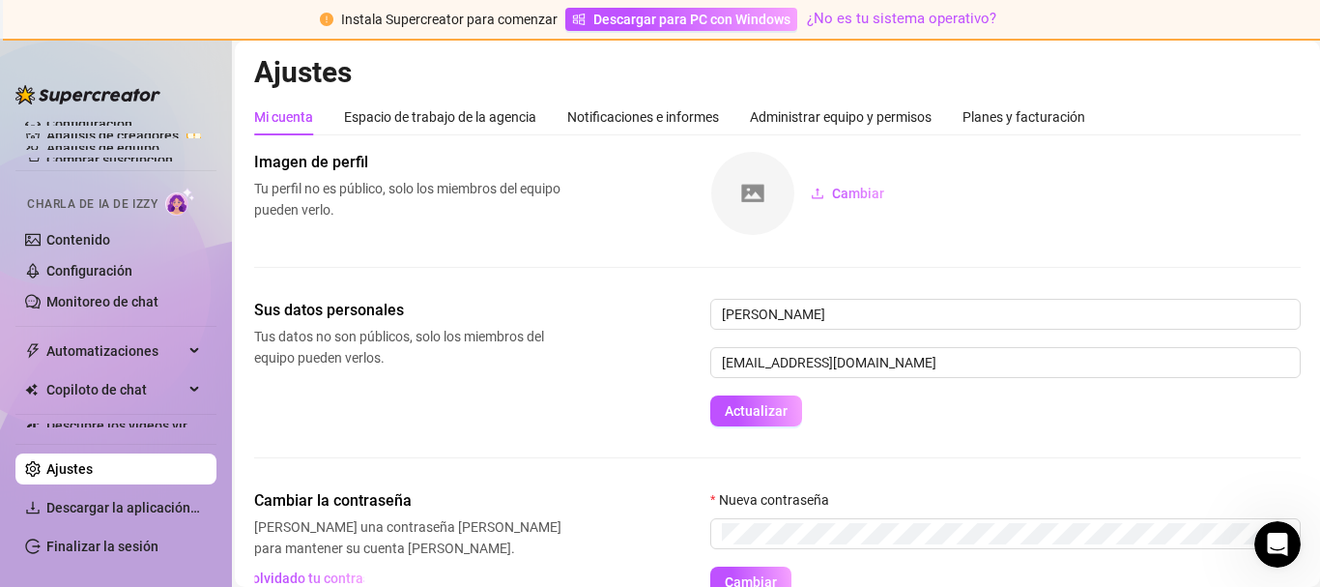
scroll to position [93, 0]
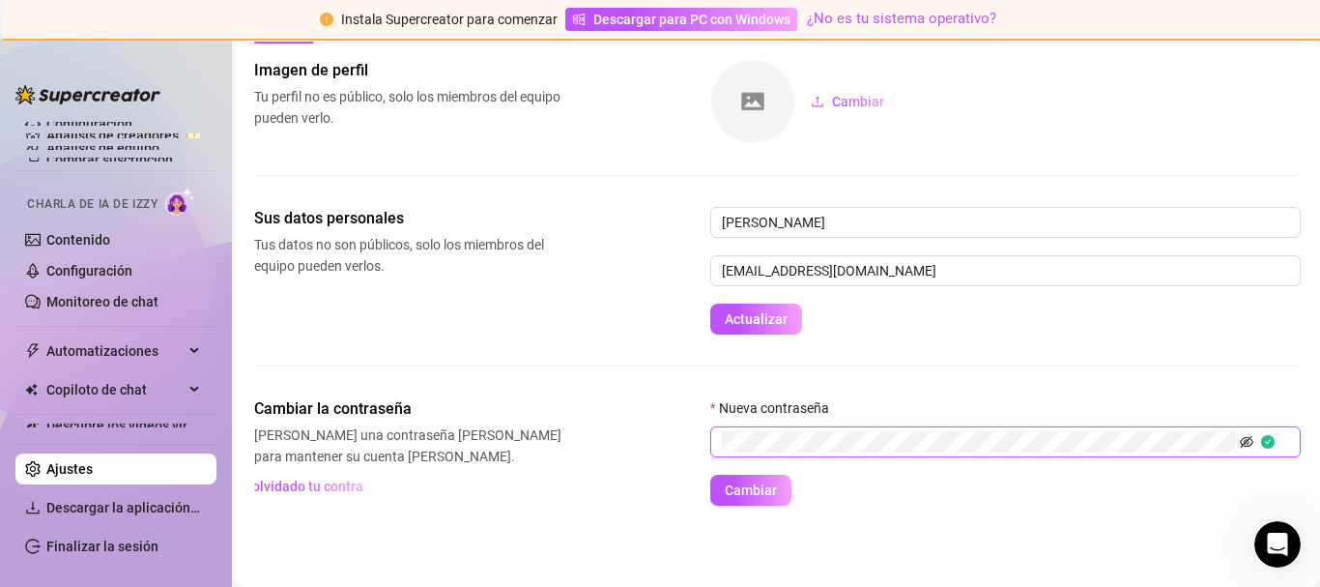
click at [1251, 447] on icon "invisible para los ojos" at bounding box center [1247, 442] width 14 height 14
click at [737, 495] on font "Cambiar" at bounding box center [751, 489] width 52 height 15
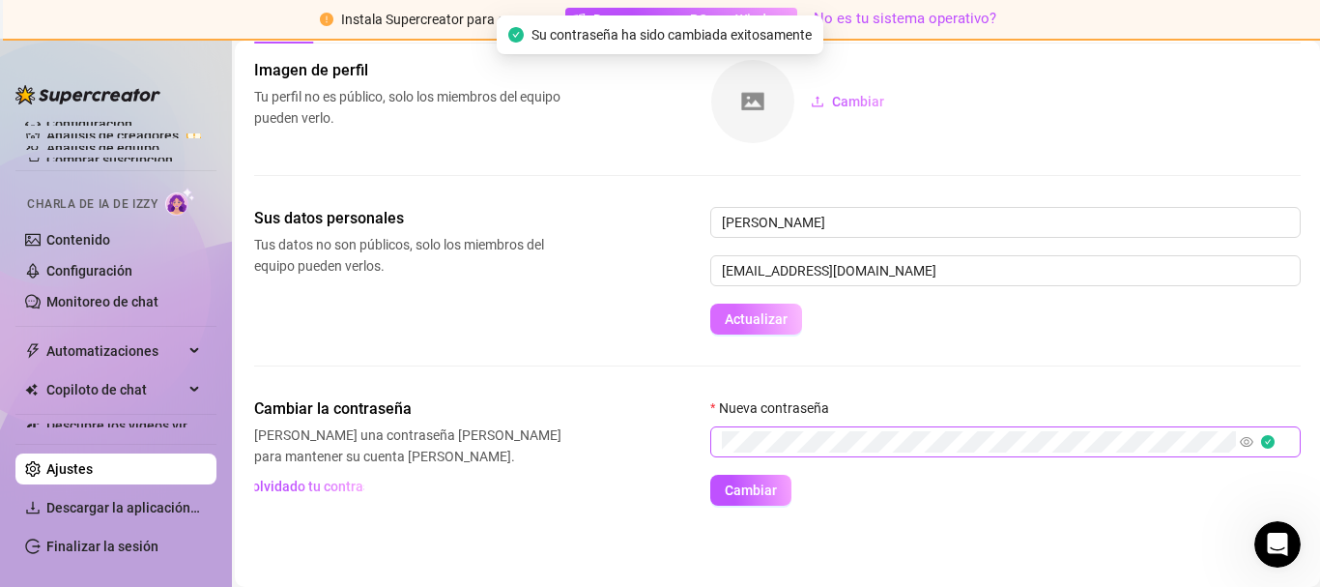
click at [754, 326] on font "Actualizar" at bounding box center [756, 318] width 63 height 15
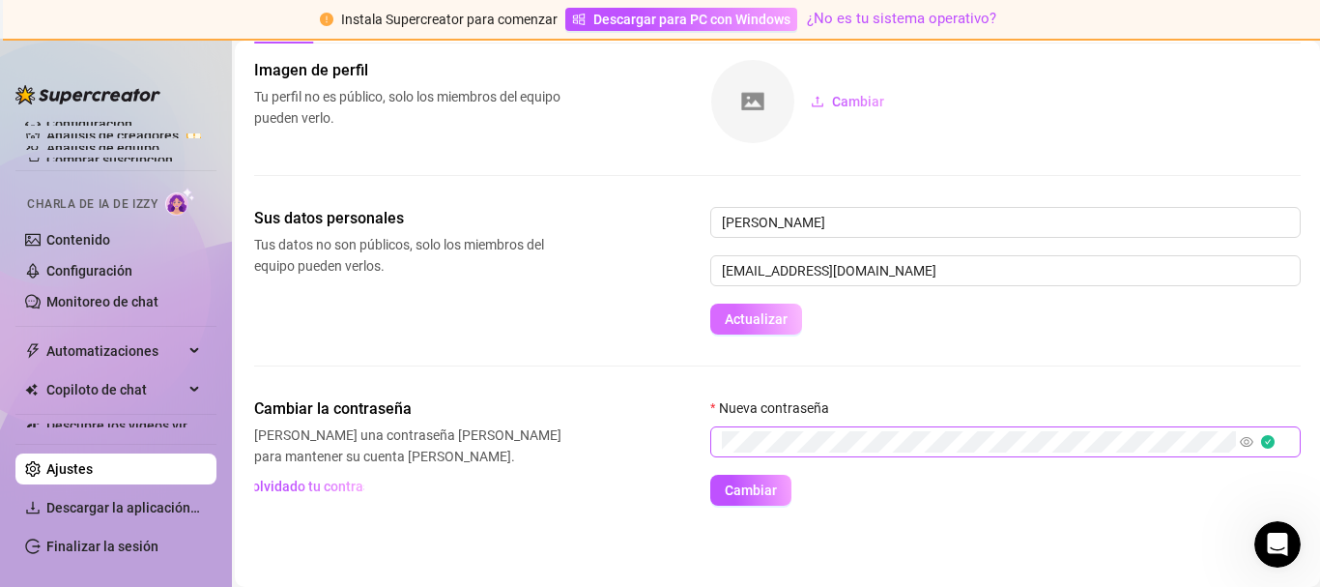
click at [748, 318] on font "Actualizar" at bounding box center [756, 318] width 63 height 15
click at [729, 326] on font "Actualizar" at bounding box center [756, 318] width 63 height 15
click at [73, 241] on link "Contenido" at bounding box center [78, 239] width 64 height 15
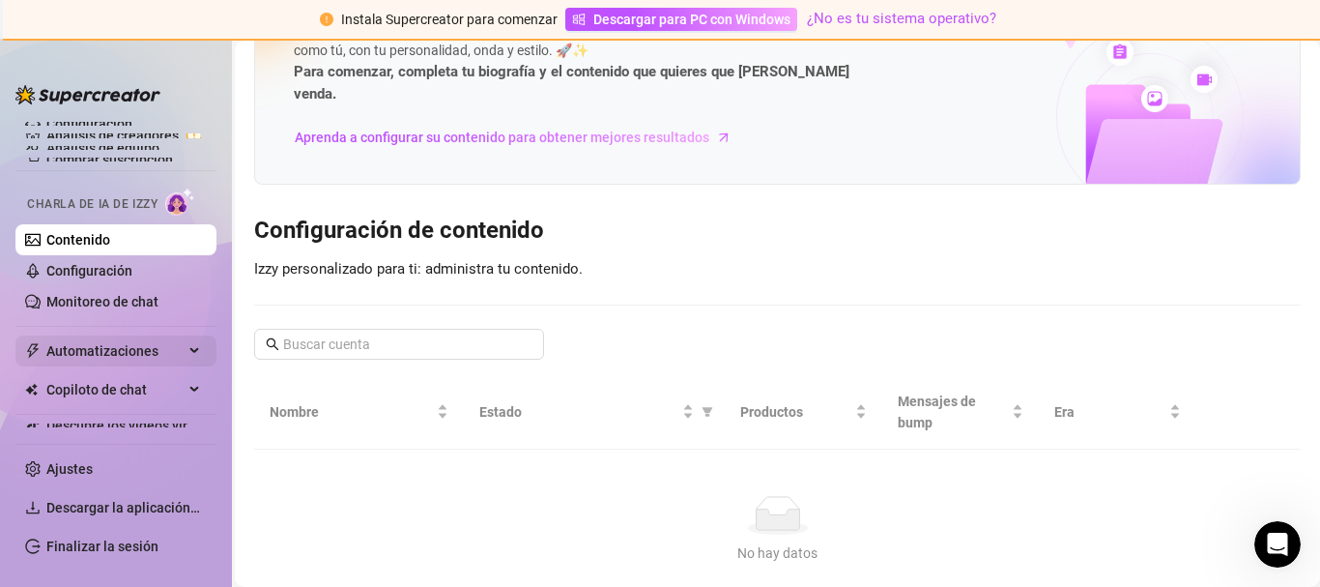
click at [127, 349] on font "Automatizaciones" at bounding box center [102, 350] width 112 height 15
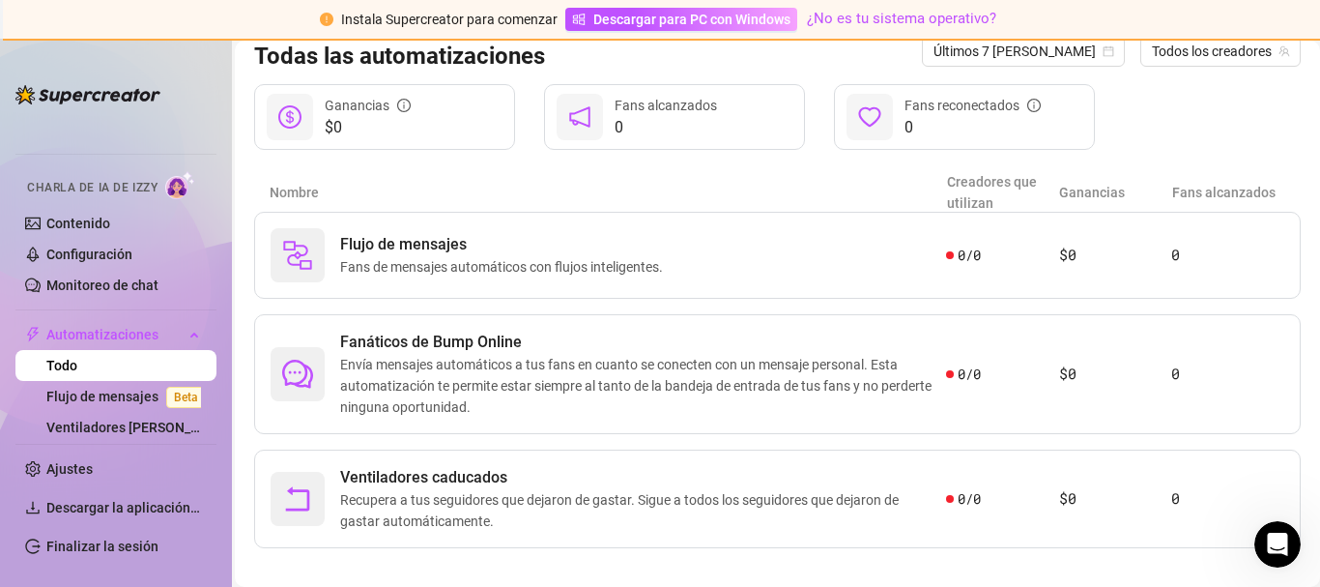
scroll to position [226, 0]
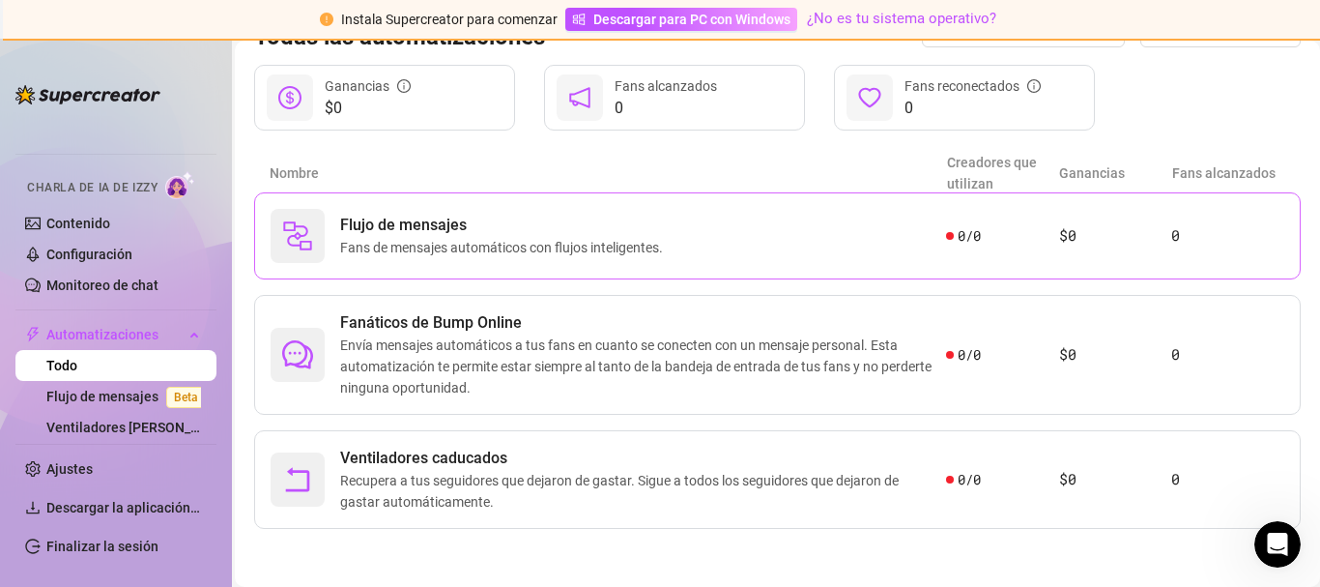
click at [473, 265] on div "Flujo de mensajes Fans de mensajes automáticos con flujos inteligentes. 0 / 0 $…" at bounding box center [777, 235] width 1046 height 87
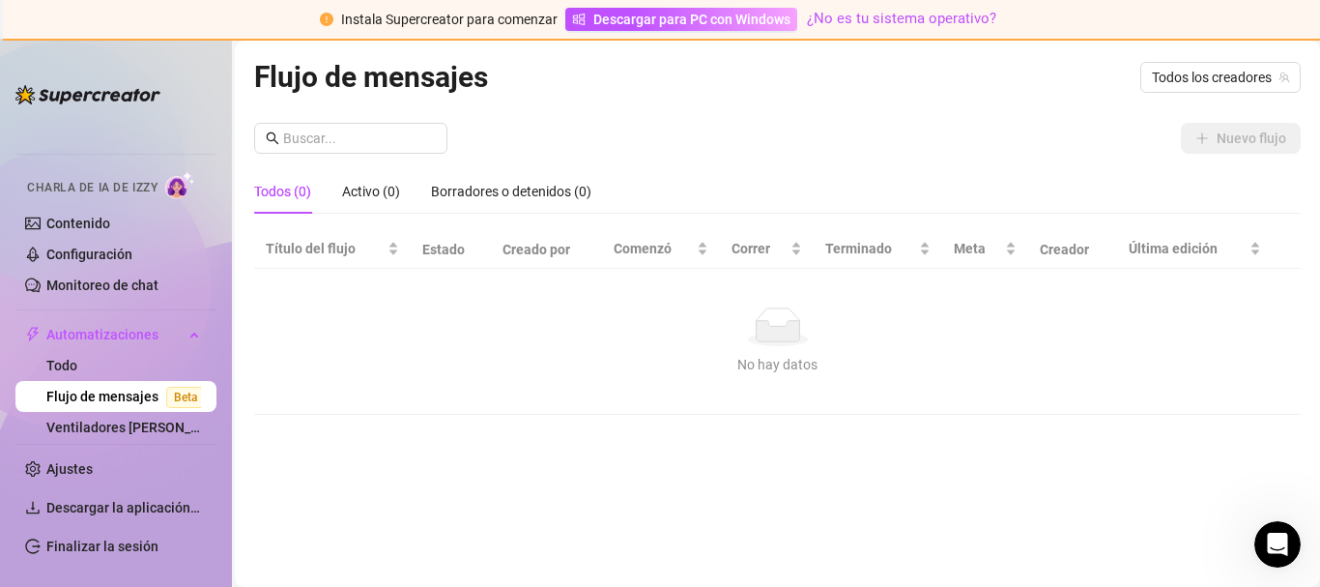
click at [86, 401] on link "Flujo de mensajes Beta" at bounding box center [129, 395] width 167 height 15
click at [77, 373] on link "Todo" at bounding box center [61, 365] width 31 height 15
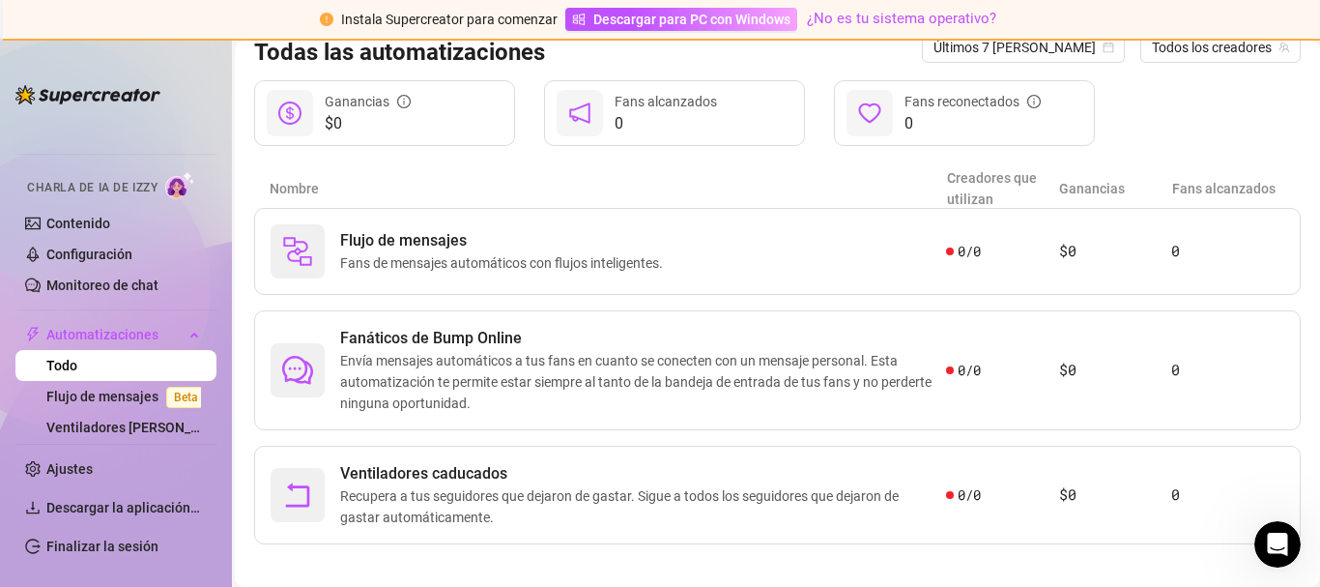
scroll to position [226, 0]
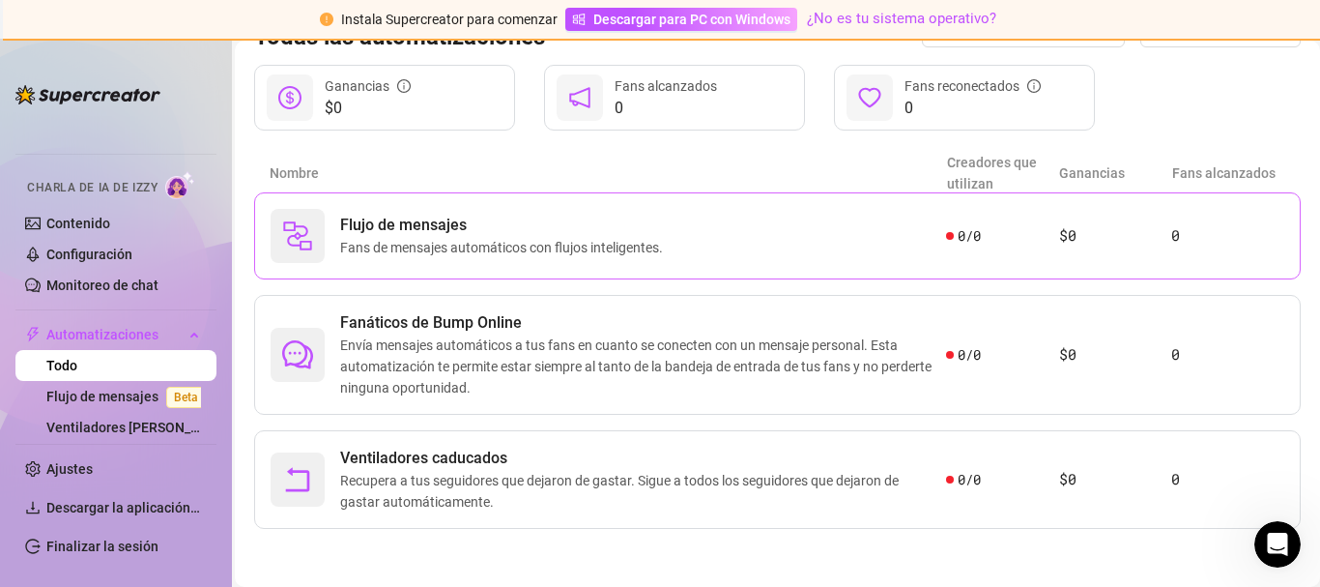
click at [310, 246] on img at bounding box center [297, 235] width 31 height 31
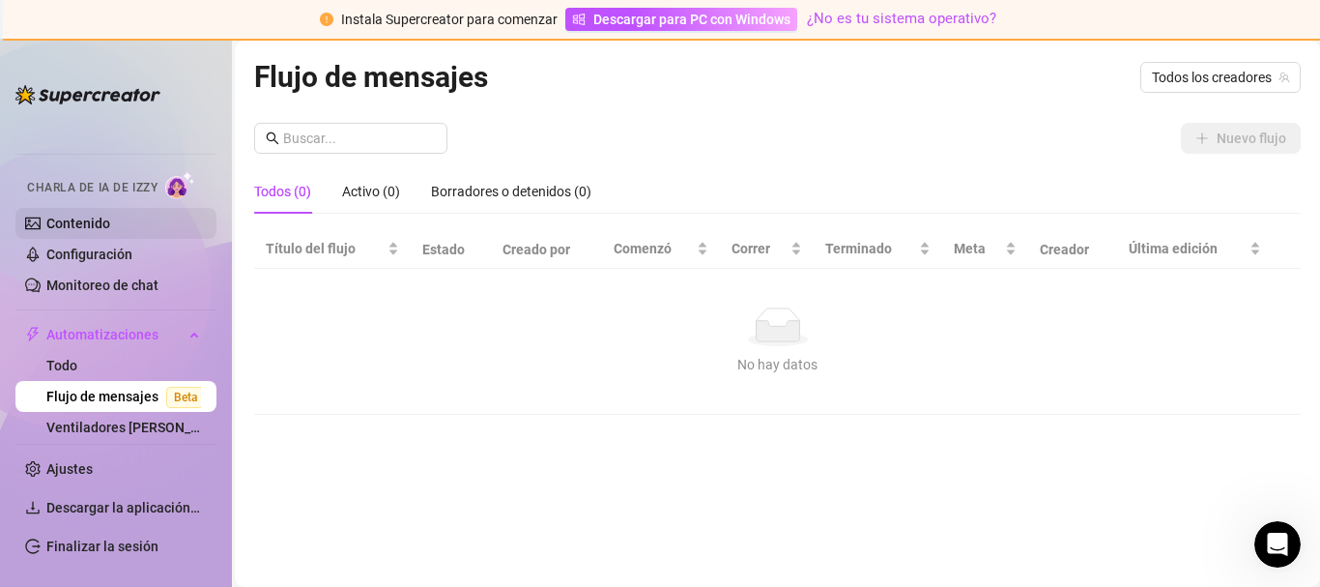
click at [46, 231] on link "Contenido" at bounding box center [78, 222] width 64 height 15
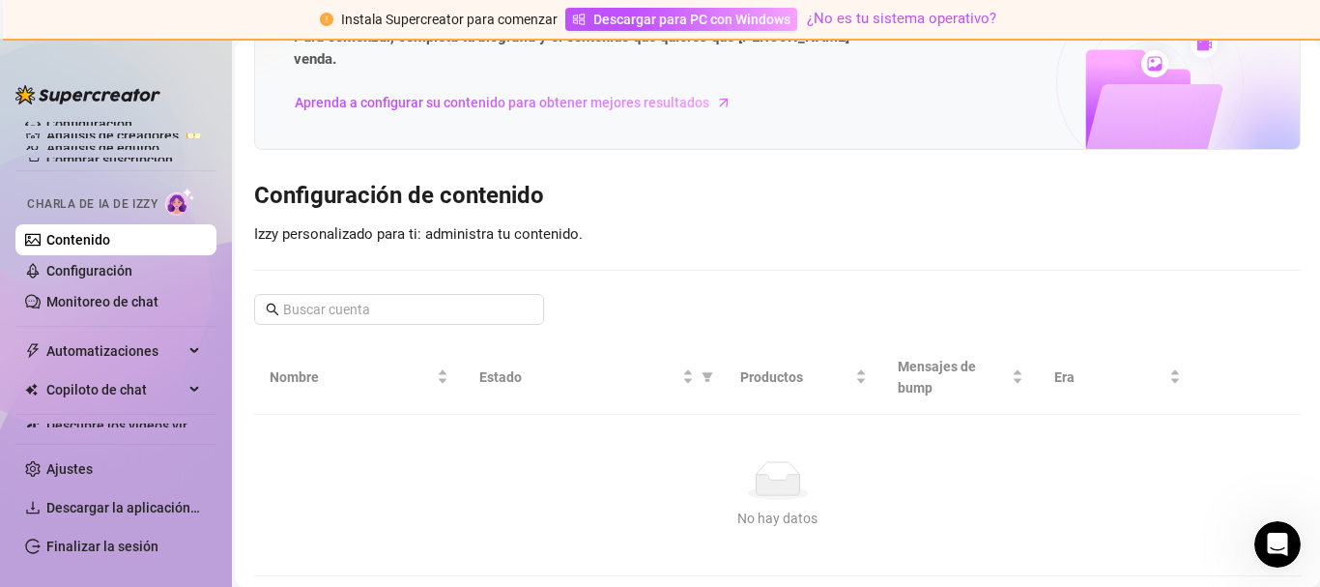
scroll to position [152, 0]
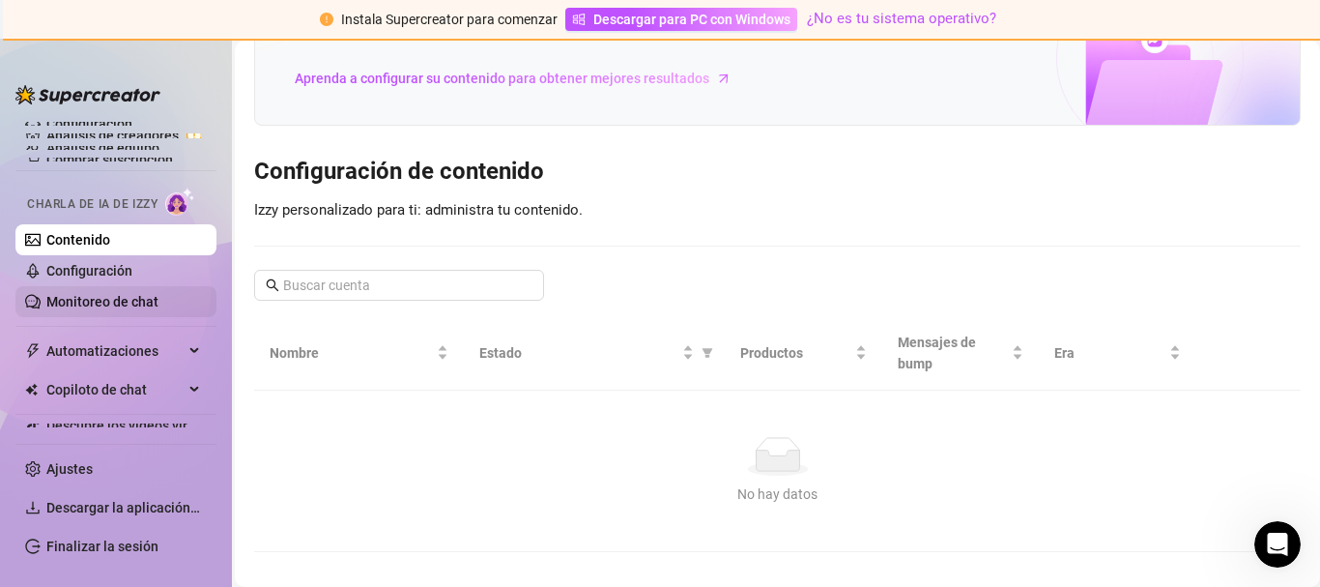
click at [72, 294] on link "Monitoreo de chat" at bounding box center [102, 301] width 112 height 15
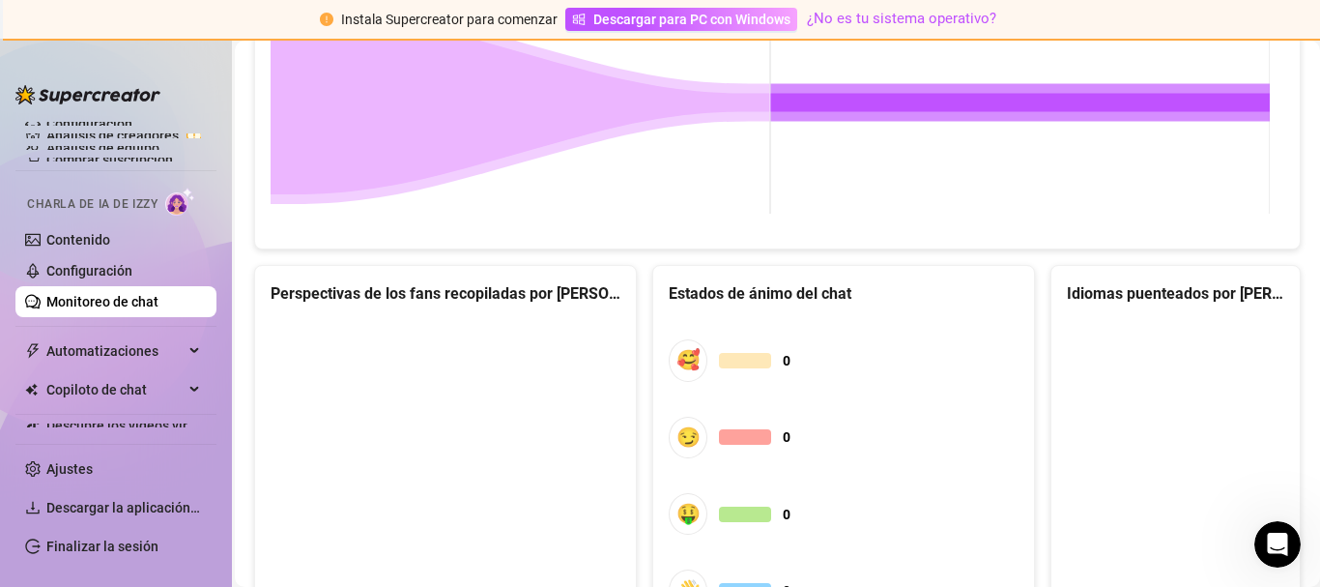
scroll to position [1236, 0]
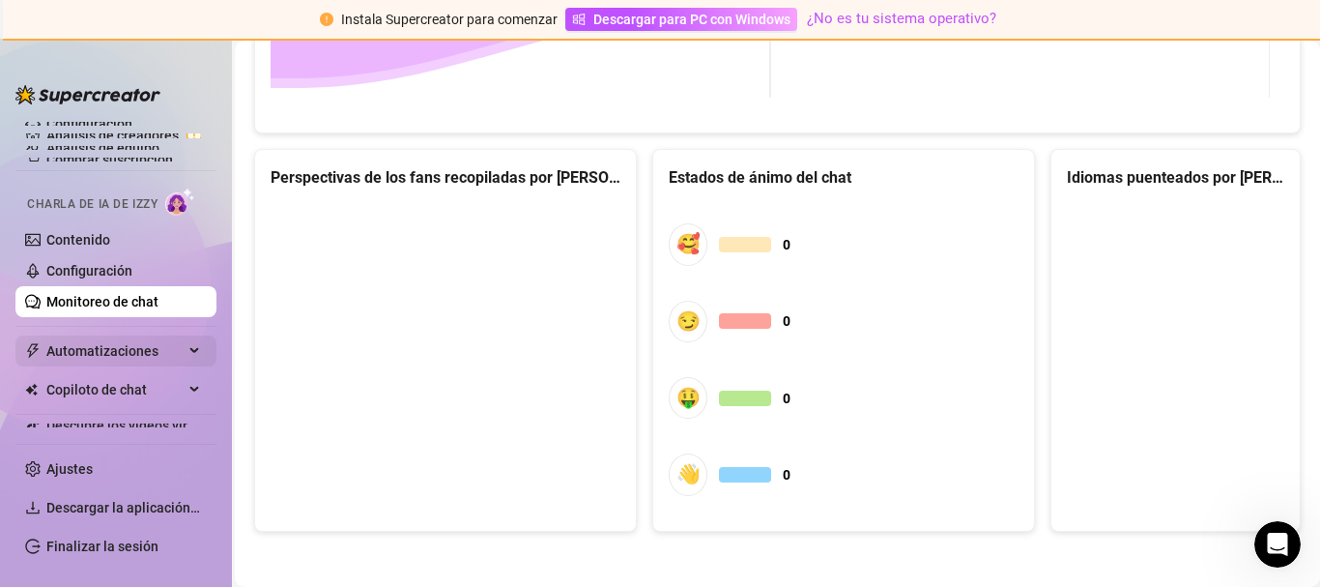
click at [77, 349] on font "Automatizaciones" at bounding box center [102, 350] width 112 height 15
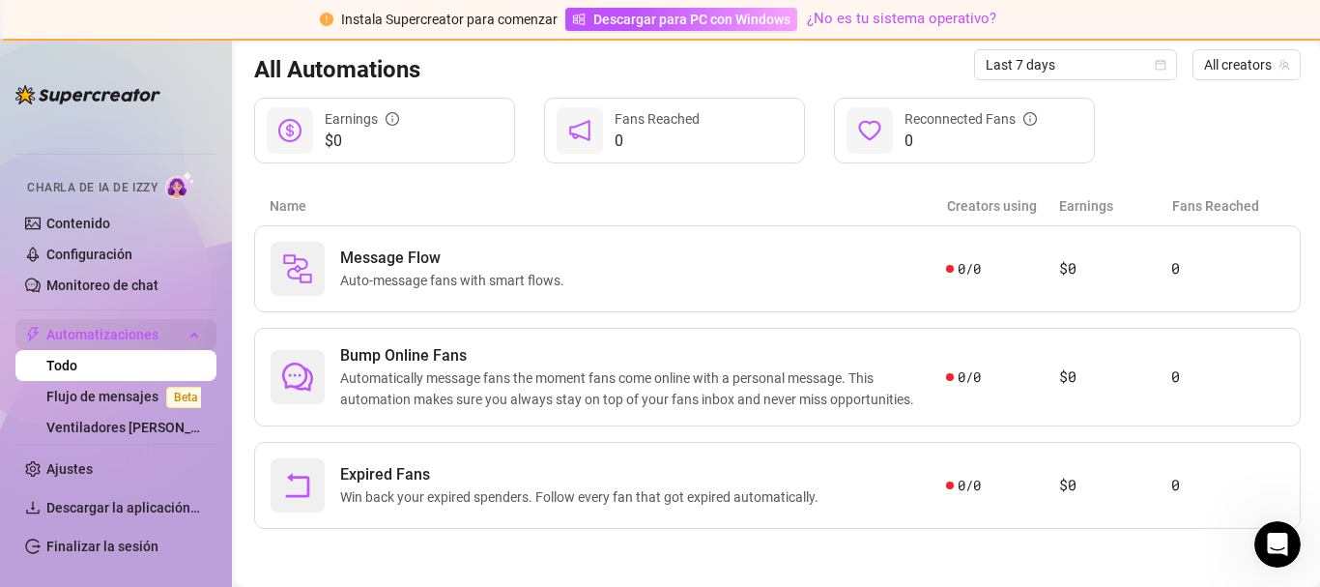
scroll to position [226, 0]
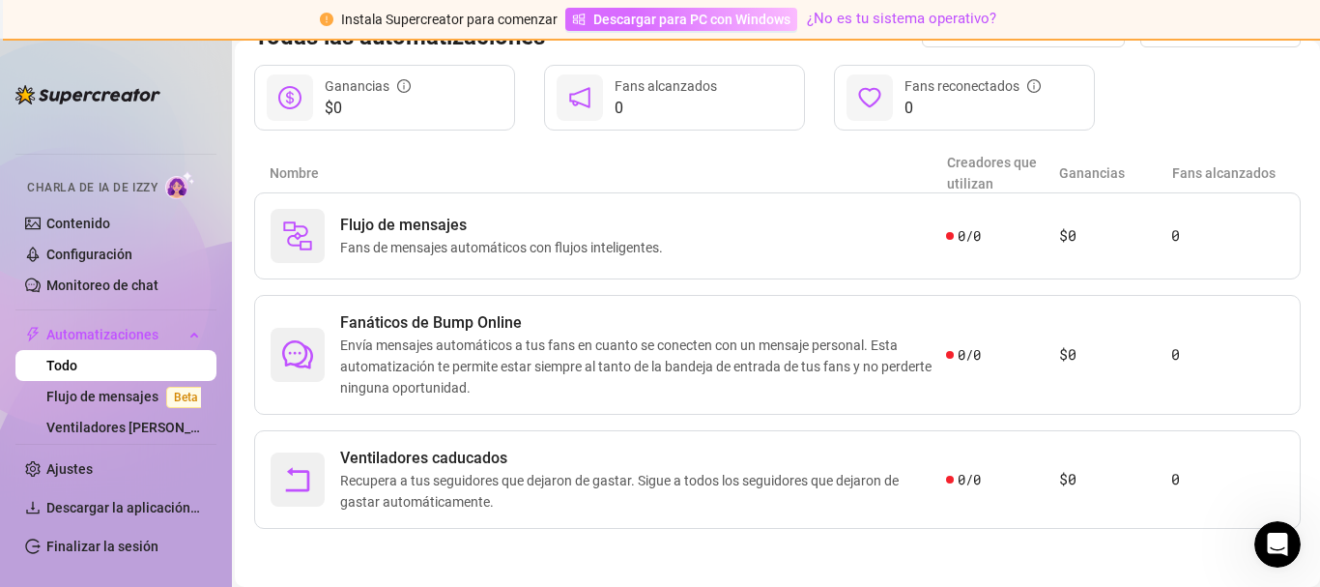
click at [627, 16] on font "Descargar para PC con Windows" at bounding box center [691, 19] width 197 height 15
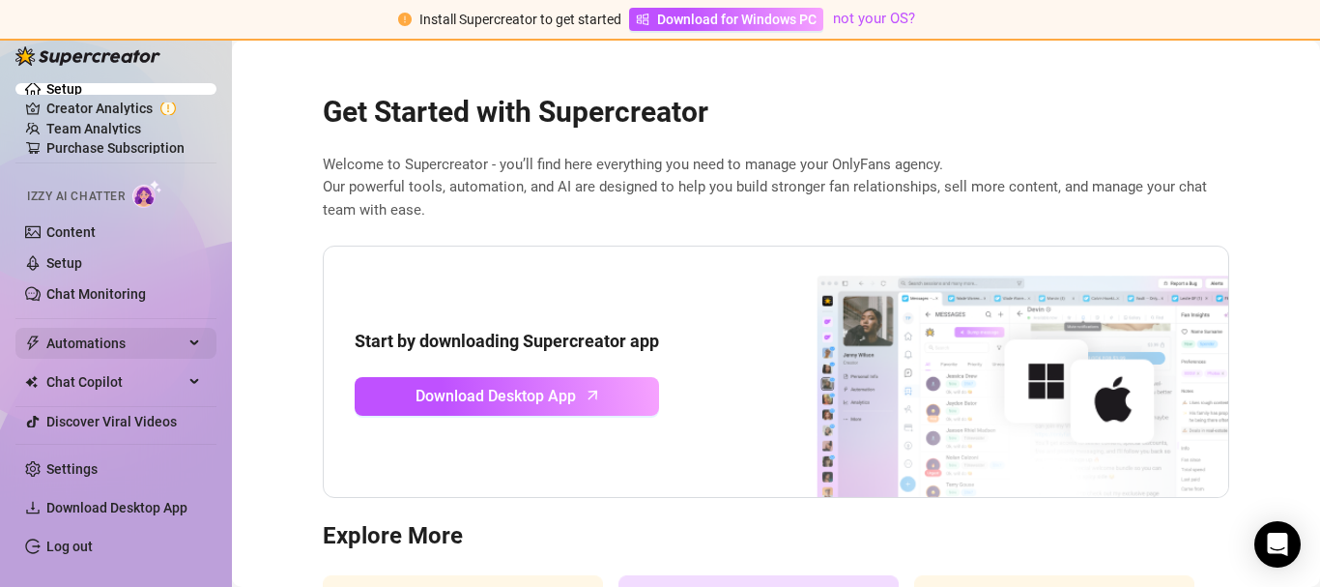
click at [85, 339] on span "Automations" at bounding box center [114, 343] width 137 height 31
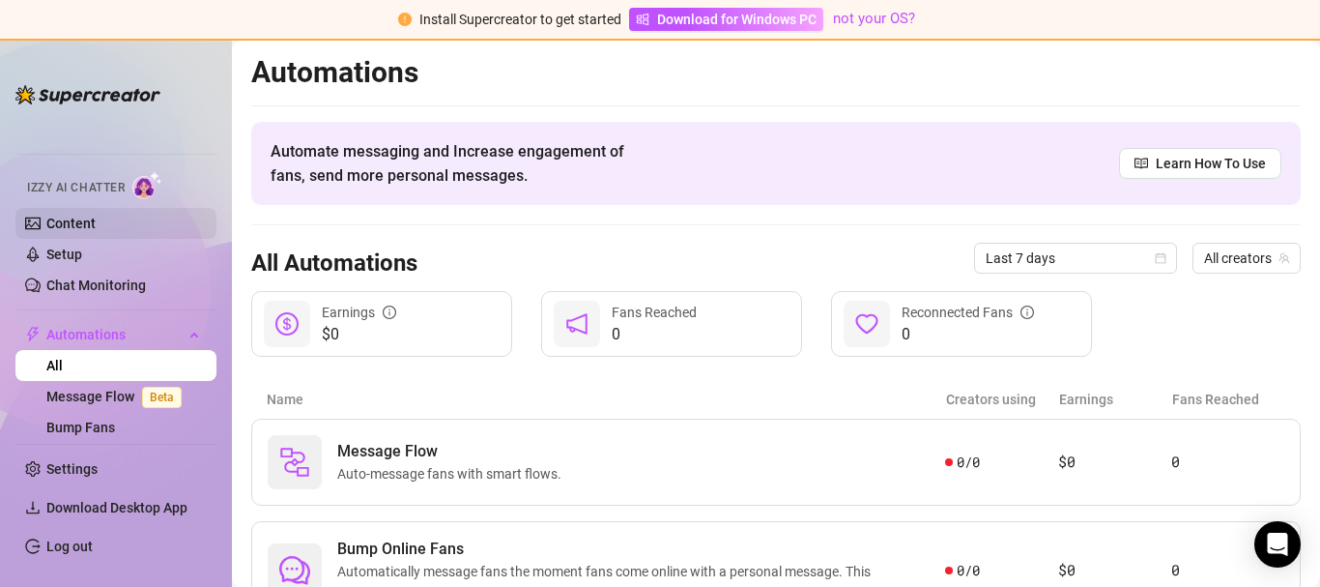
click at [52, 223] on link "Content" at bounding box center [70, 222] width 49 height 15
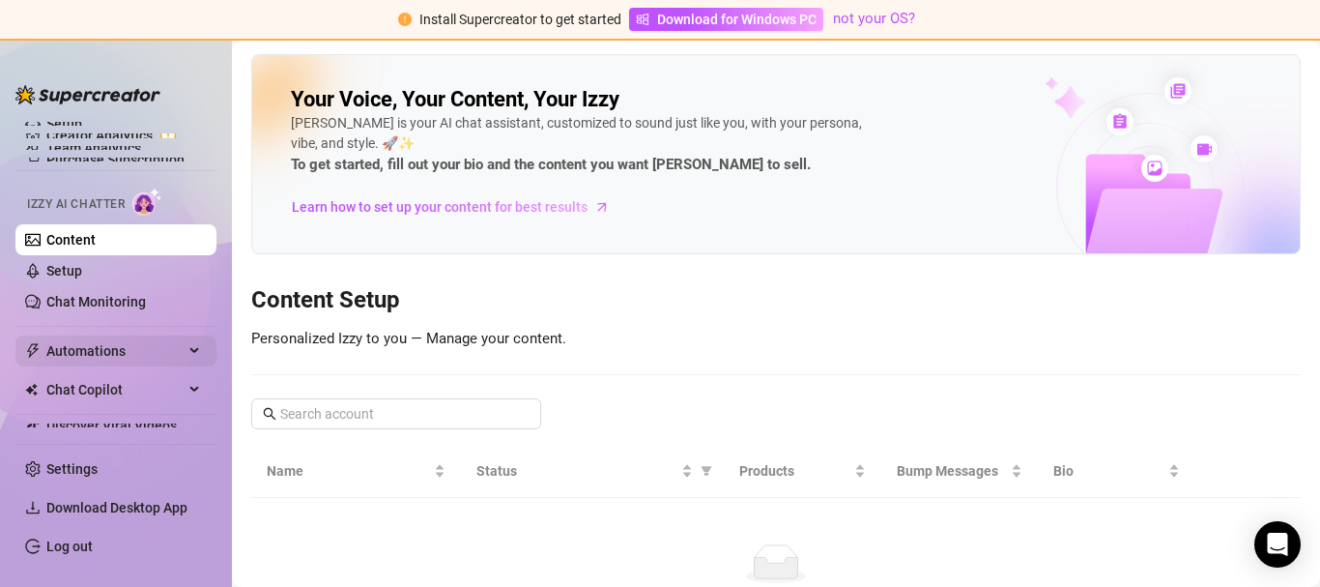
click at [72, 354] on span "Automations" at bounding box center [114, 350] width 137 height 31
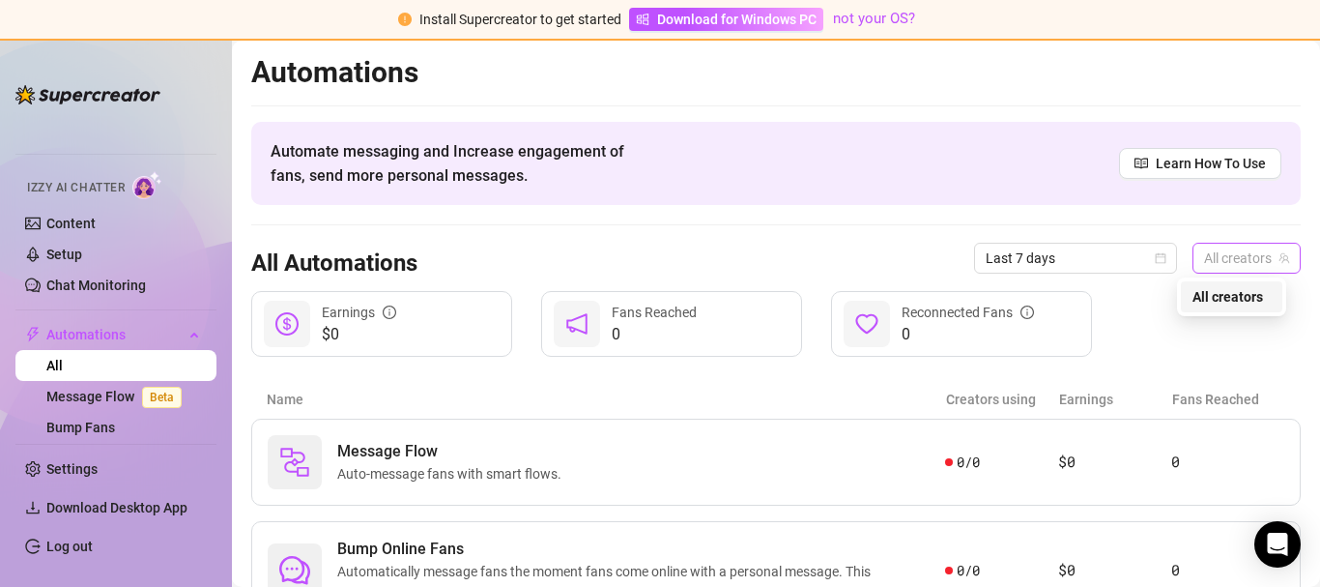
click at [1245, 258] on span "All creators" at bounding box center [1246, 257] width 85 height 29
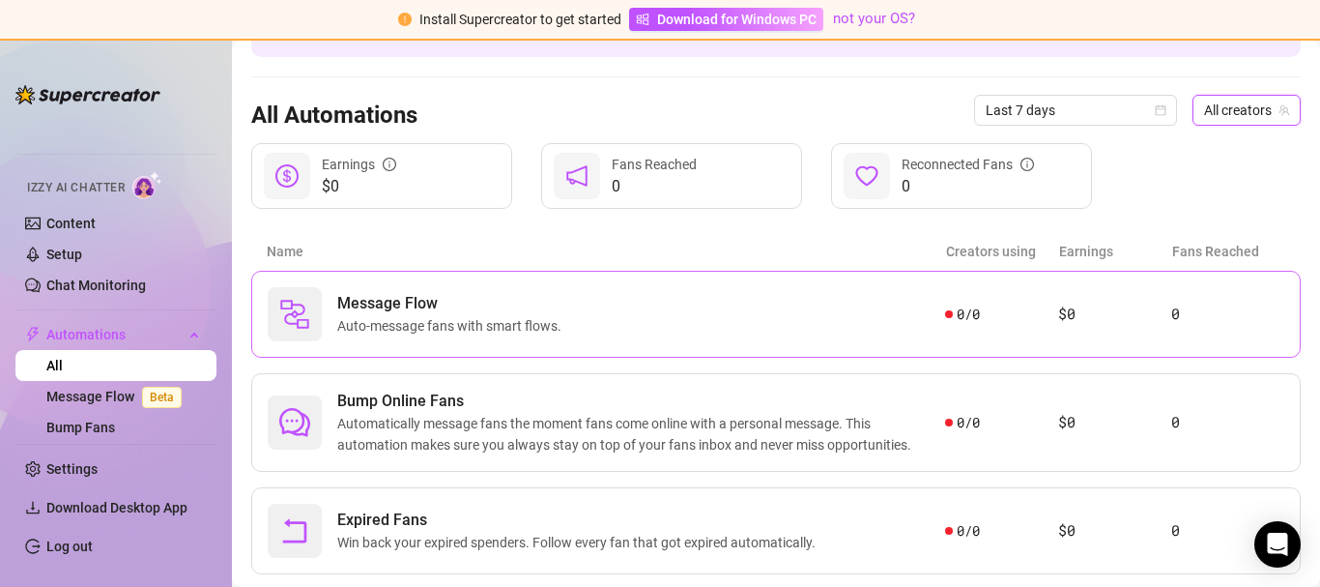
scroll to position [193, 0]
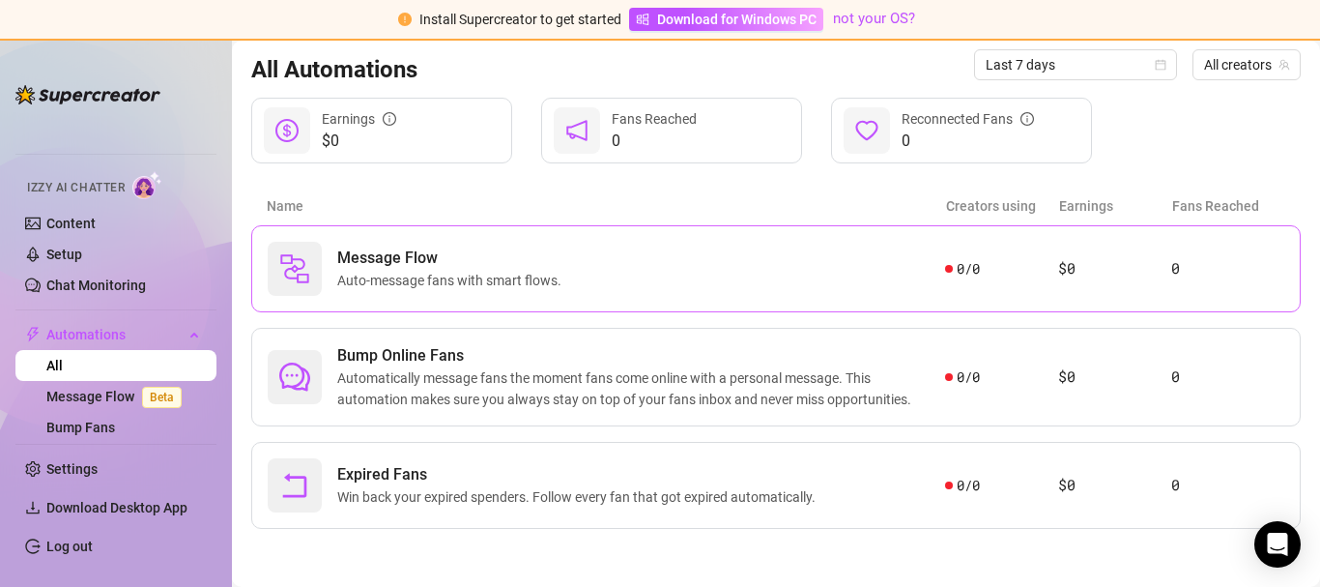
click at [447, 271] on span "Auto-message fans with smart flows." at bounding box center [453, 280] width 232 height 21
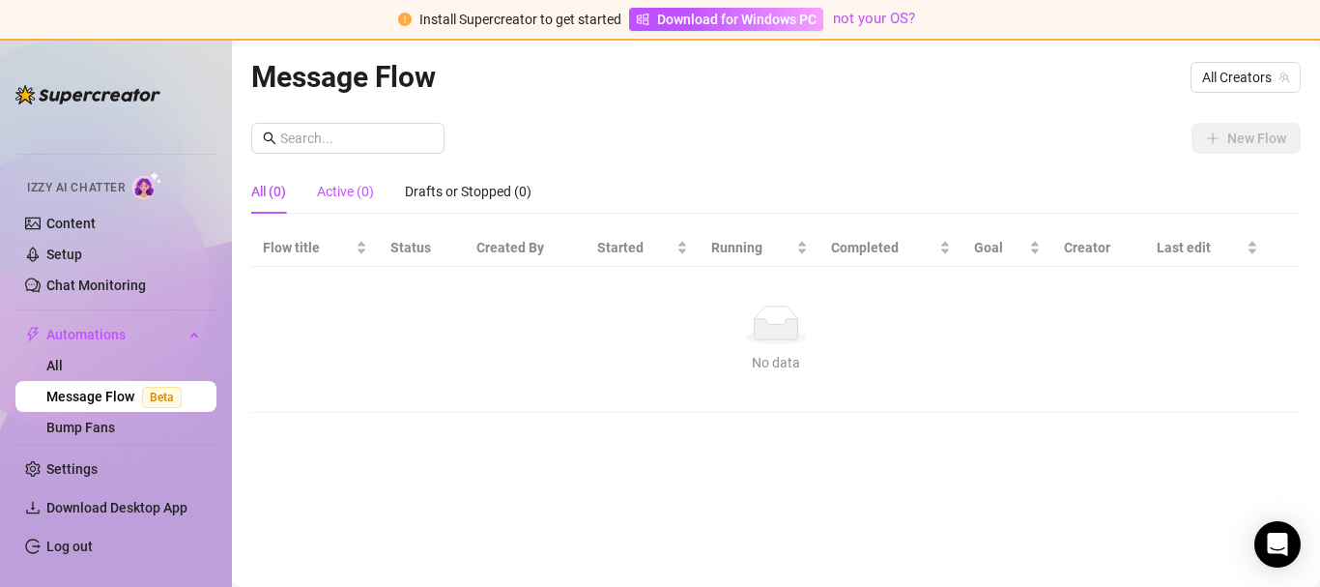
click at [346, 189] on div "Active (0)" at bounding box center [345, 191] width 57 height 21
click at [1214, 76] on span "All Creators" at bounding box center [1245, 77] width 87 height 29
click at [364, 139] on input "text" at bounding box center [356, 138] width 153 height 21
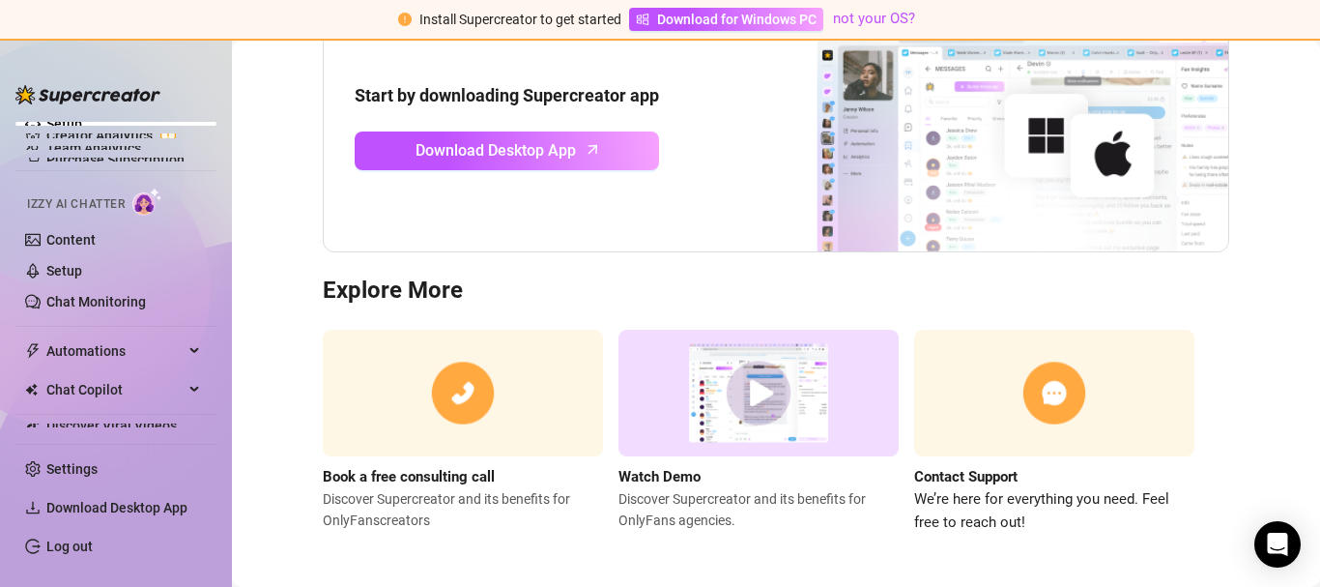
scroll to position [251, 0]
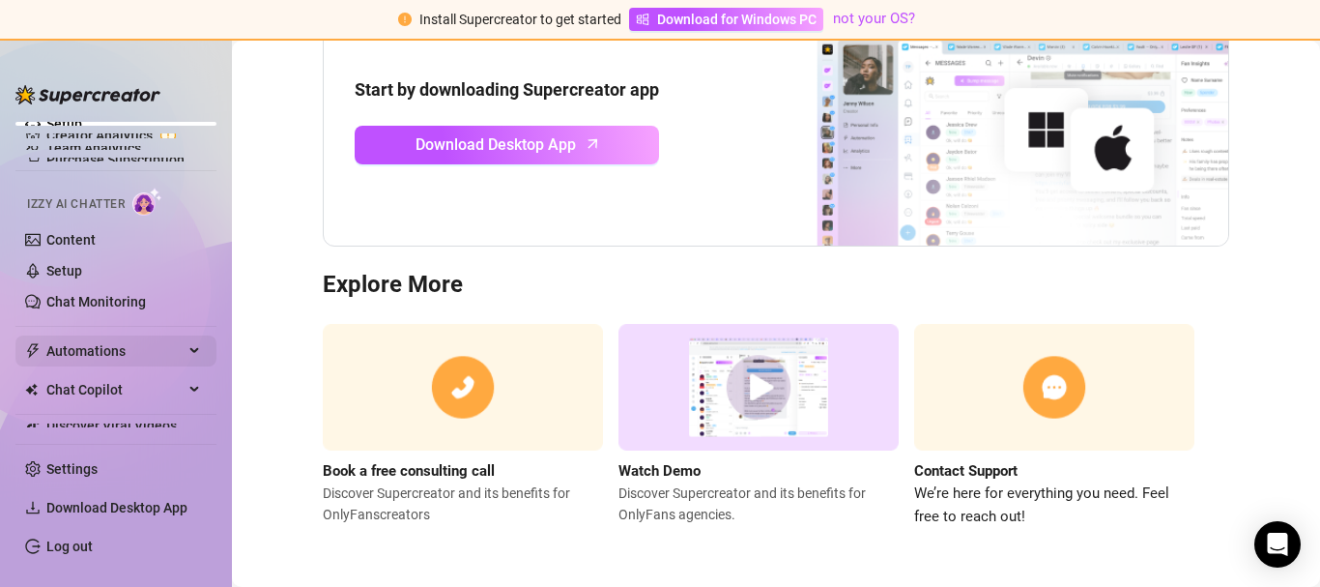
click at [99, 347] on span "Automations" at bounding box center [114, 350] width 137 height 31
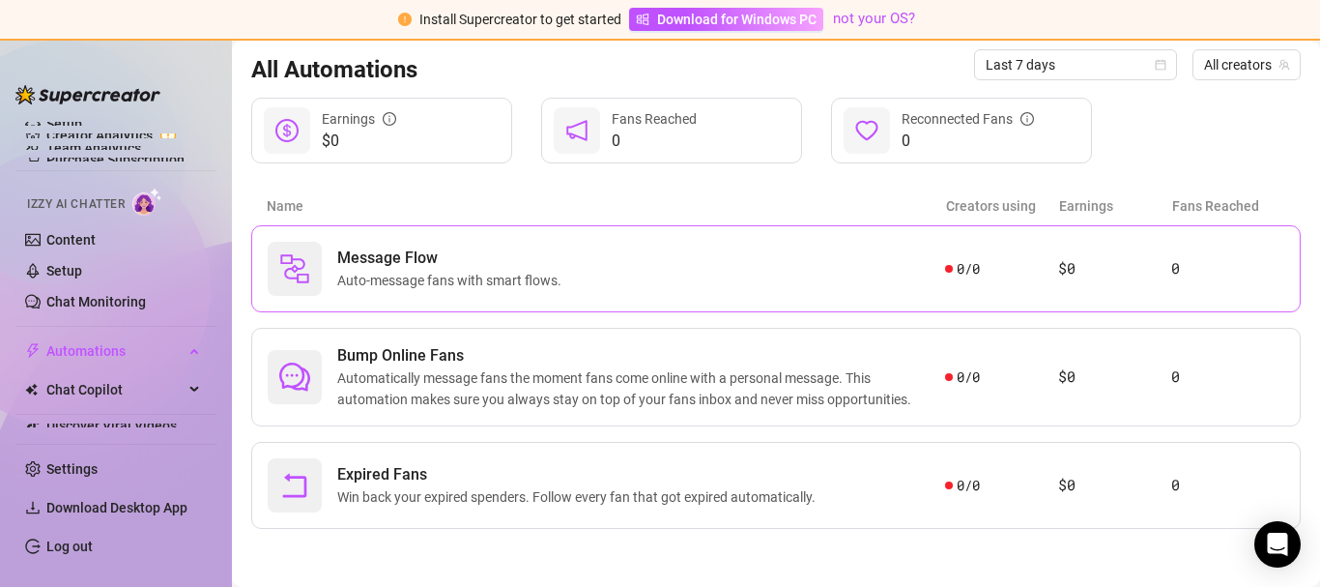
scroll to position [193, 0]
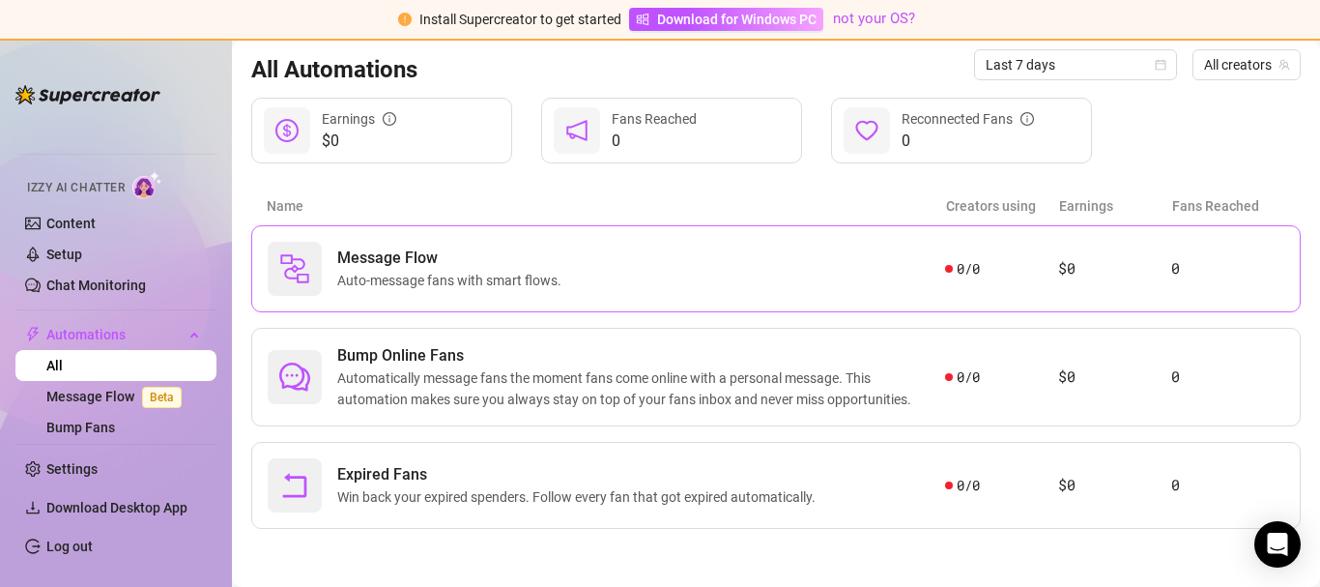
click at [708, 286] on div "Message Flow Auto-message fans with smart flows." at bounding box center [606, 269] width 677 height 54
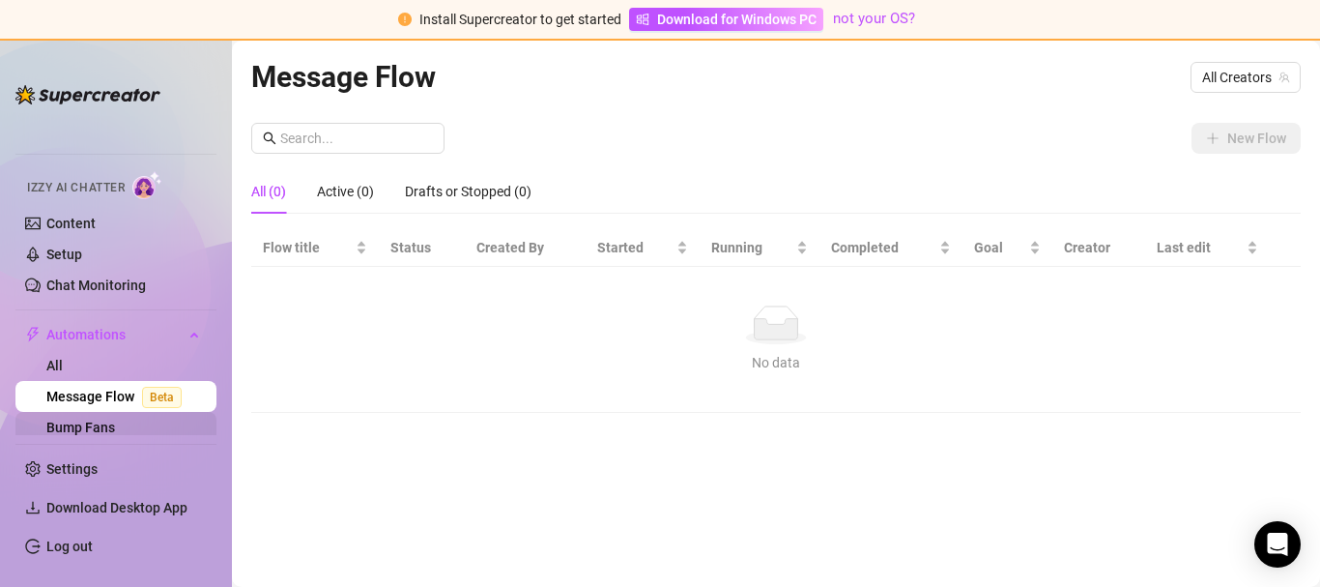
click at [96, 429] on link "Bump Fans" at bounding box center [80, 426] width 69 height 15
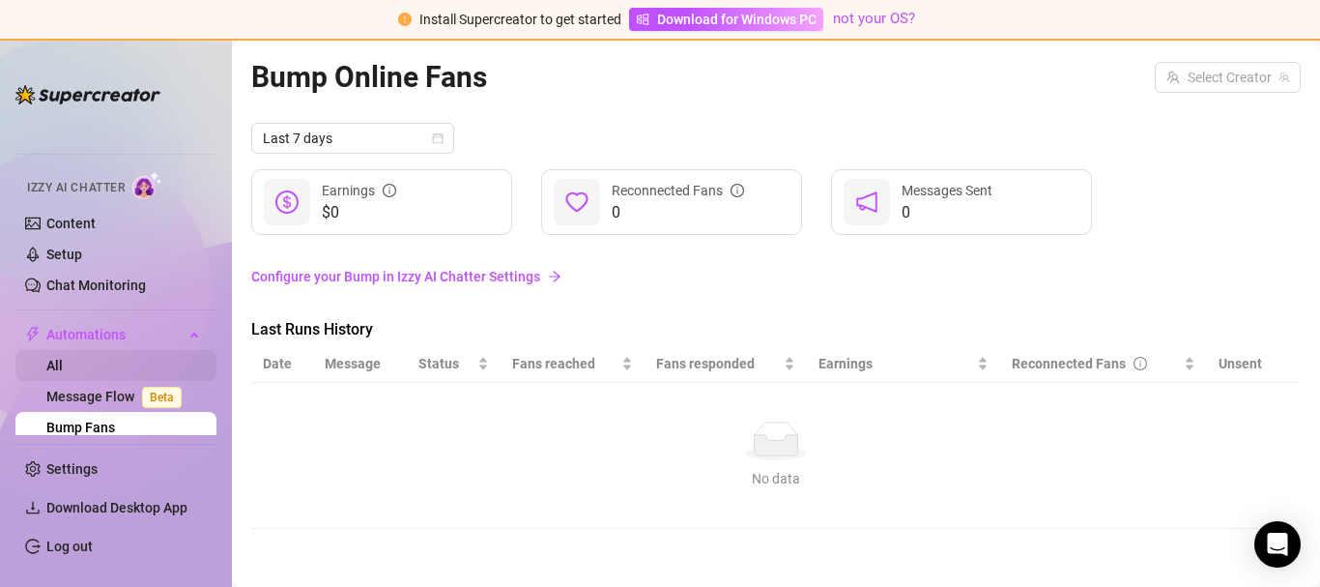
click at [47, 358] on link "All" at bounding box center [54, 365] width 16 height 15
